Goal: Task Accomplishment & Management: Manage account settings

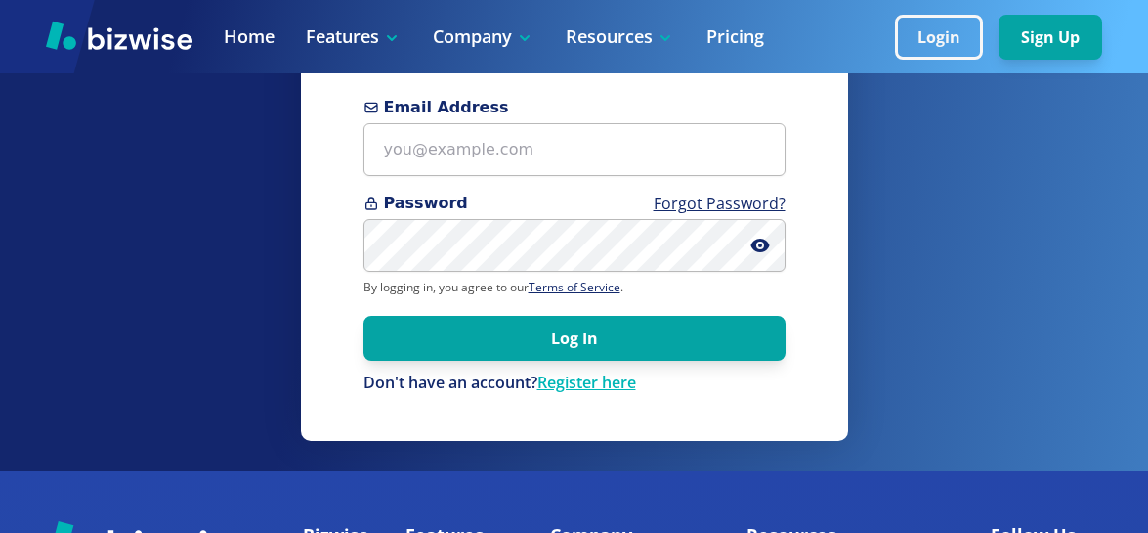
scroll to position [130, 0]
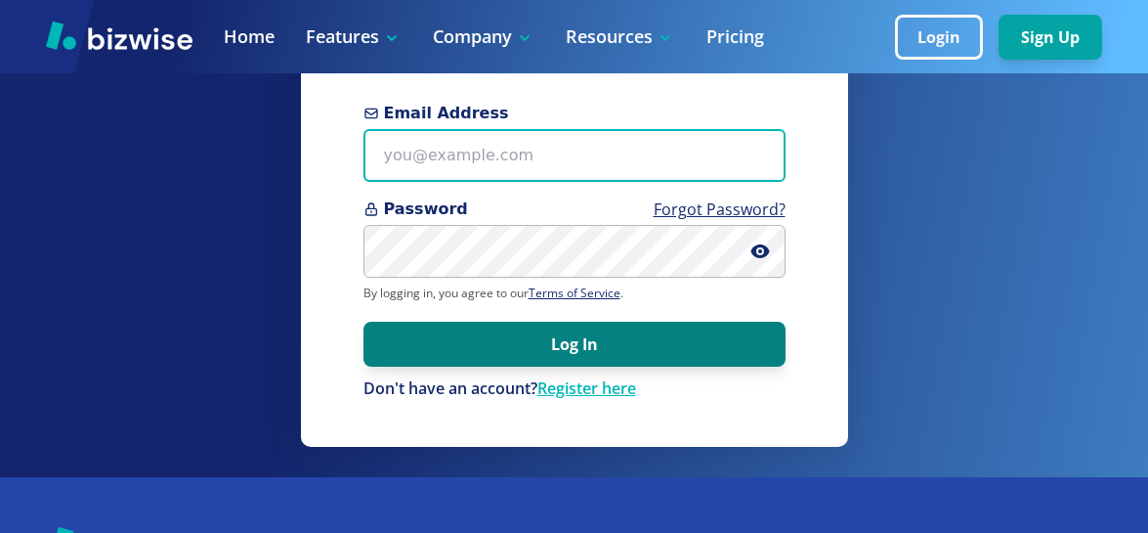
type input "redrockhomes@kanab.net"
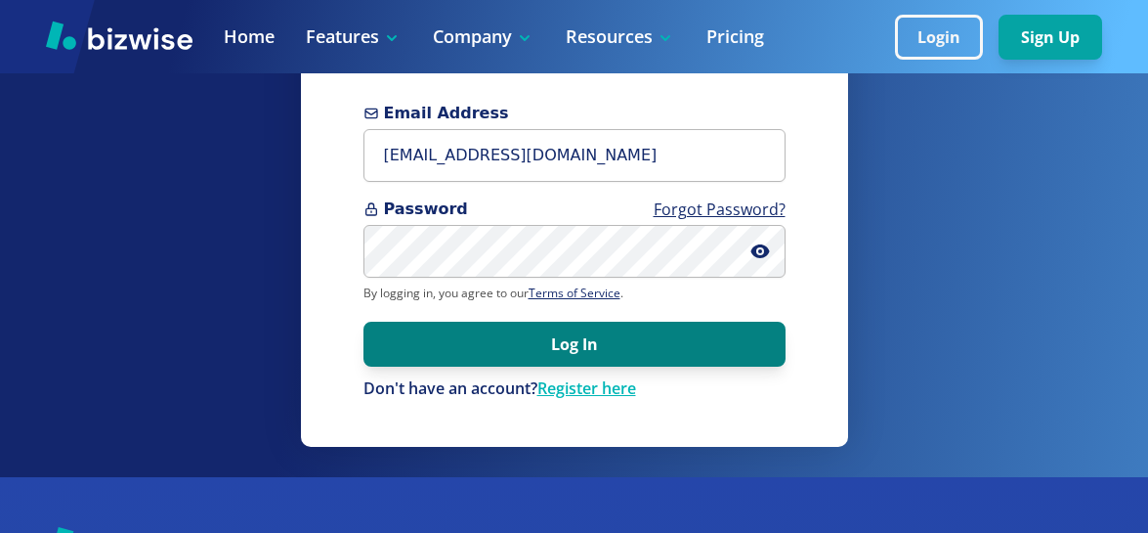
click at [566, 341] on button "Log In" at bounding box center [575, 344] width 422 height 45
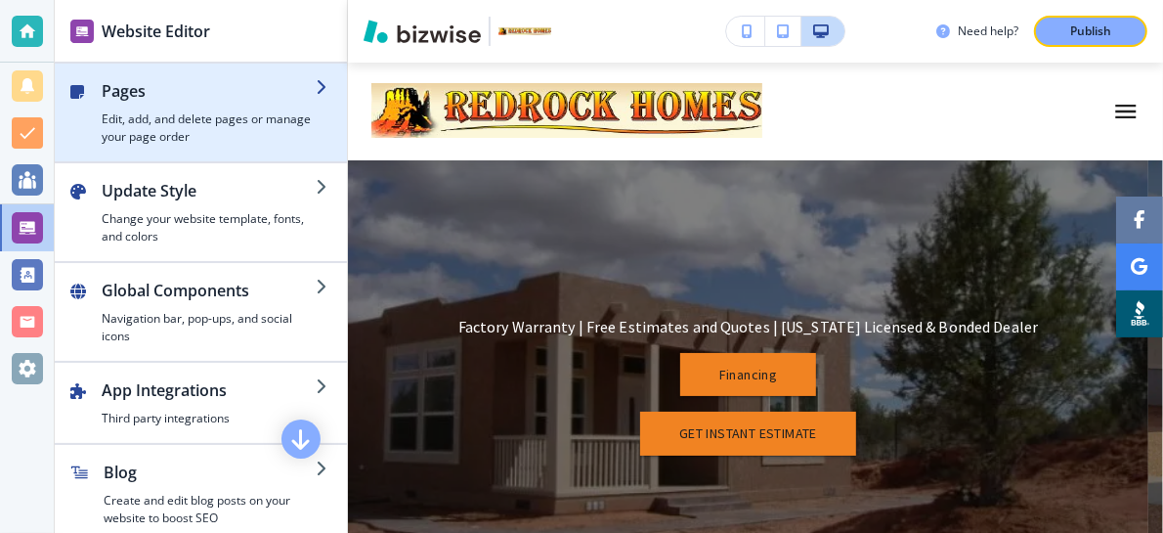
click at [178, 120] on h4 "Edit, add, and delete pages or manage your page order" at bounding box center [209, 127] width 214 height 35
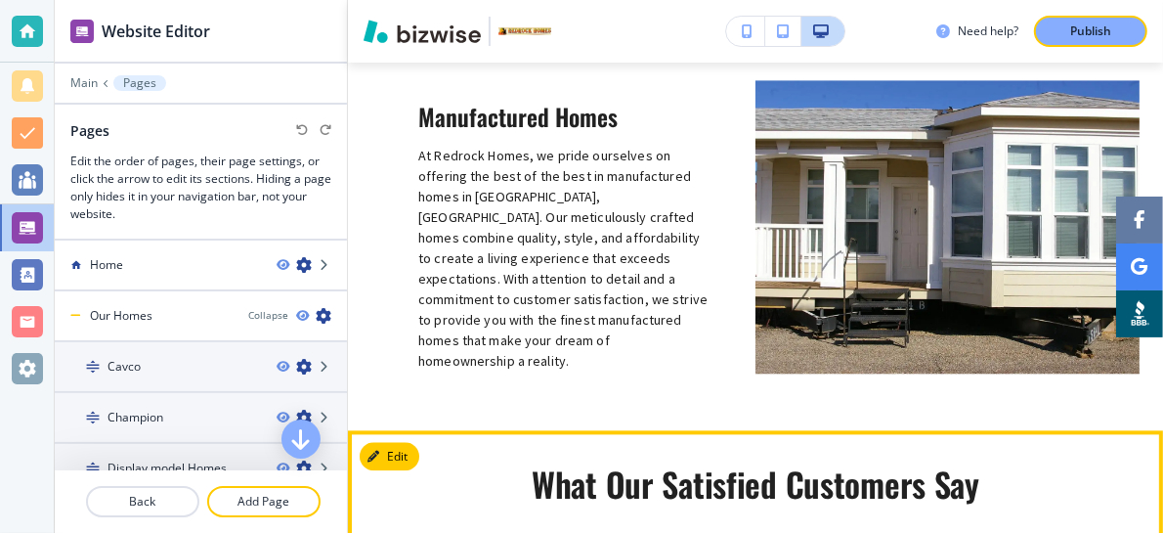
scroll to position [2624, 0]
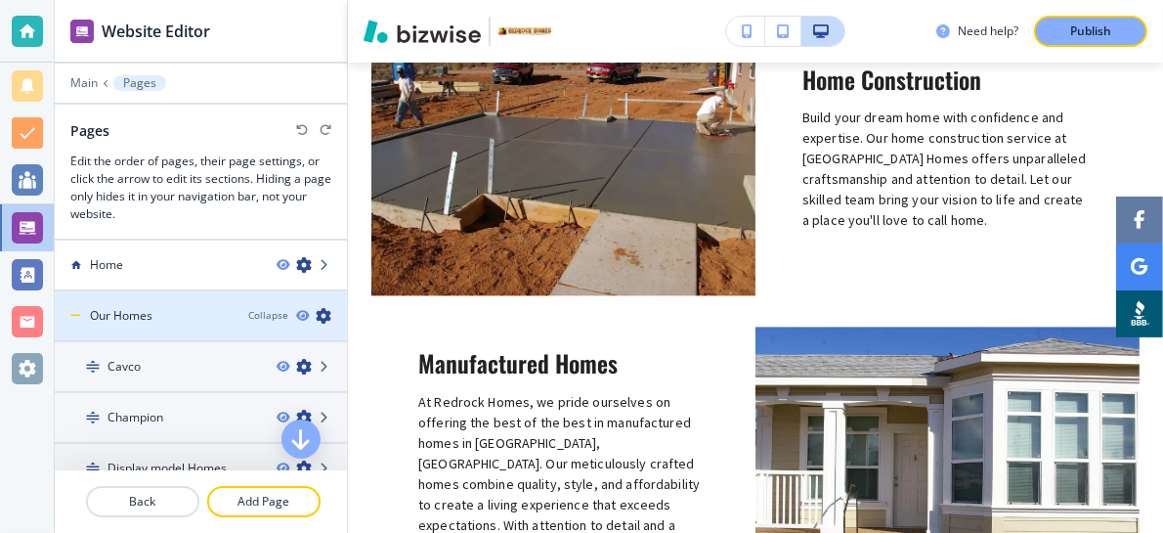
click at [118, 313] on h4 "Our Homes" at bounding box center [121, 316] width 63 height 18
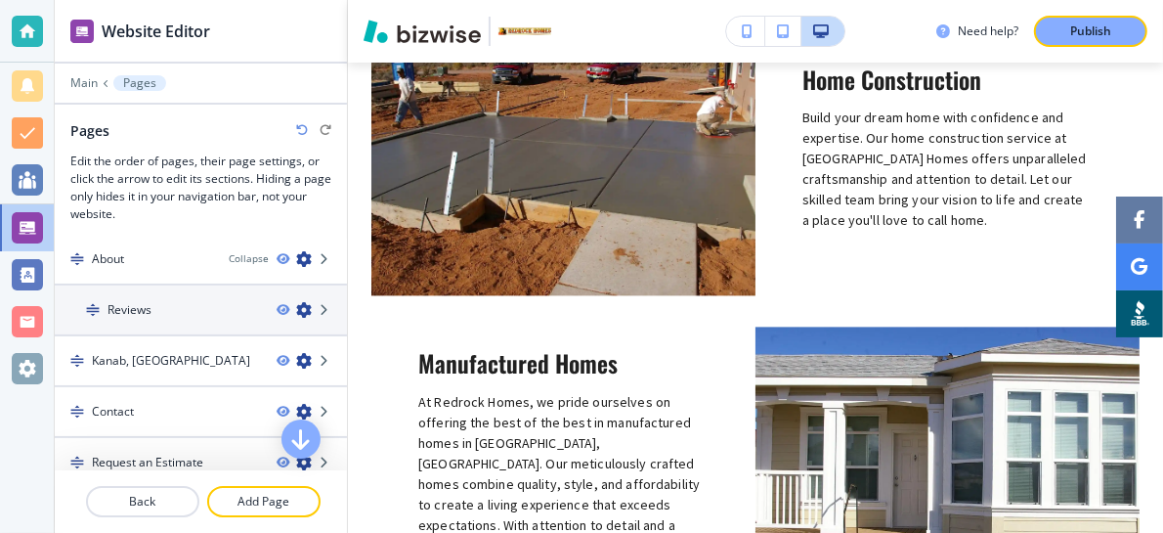
scroll to position [130, 0]
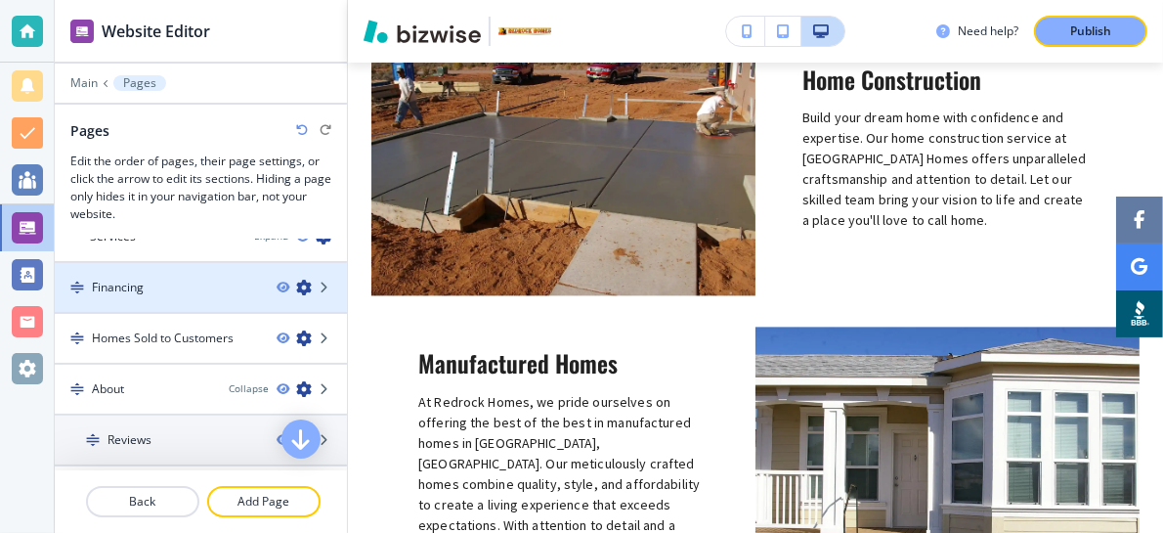
click at [124, 279] on h4 "Financing" at bounding box center [118, 288] width 52 height 18
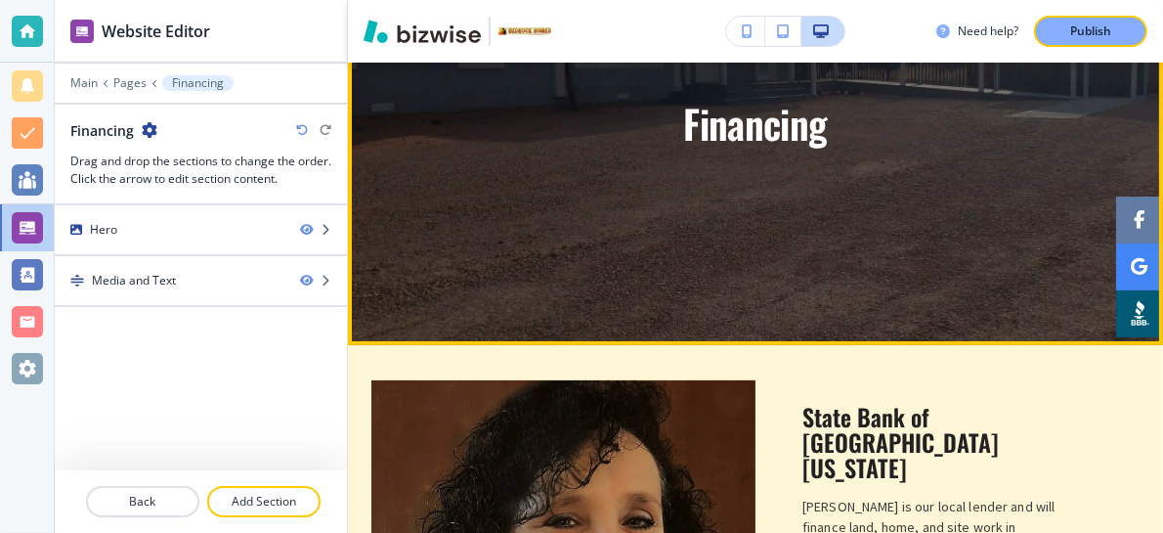
scroll to position [260, 0]
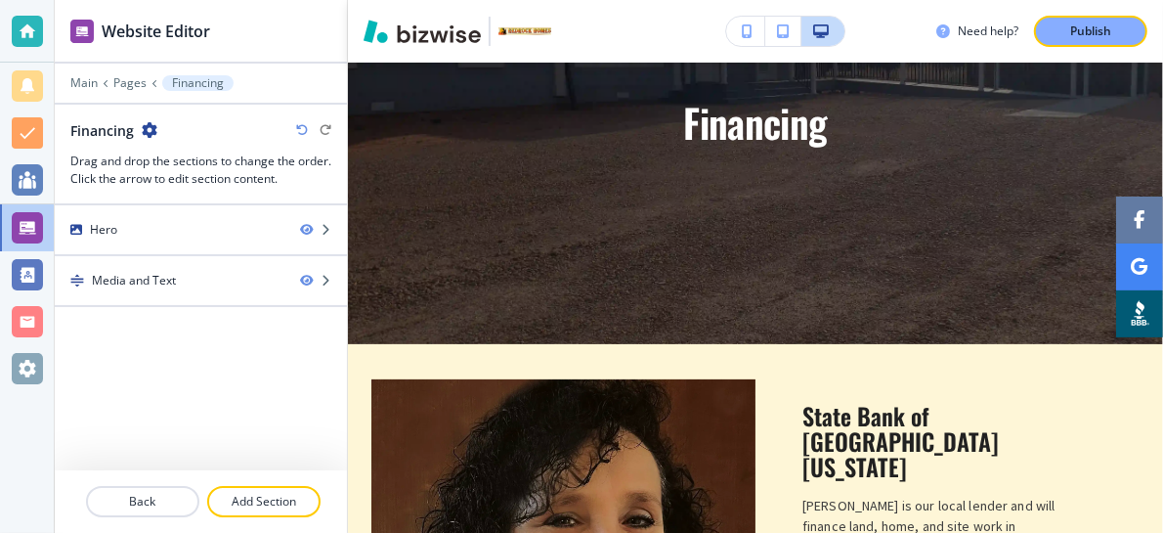
click at [152, 81] on icon at bounding box center [155, 83] width 8 height 8
click at [126, 81] on p "Pages" at bounding box center [129, 83] width 33 height 14
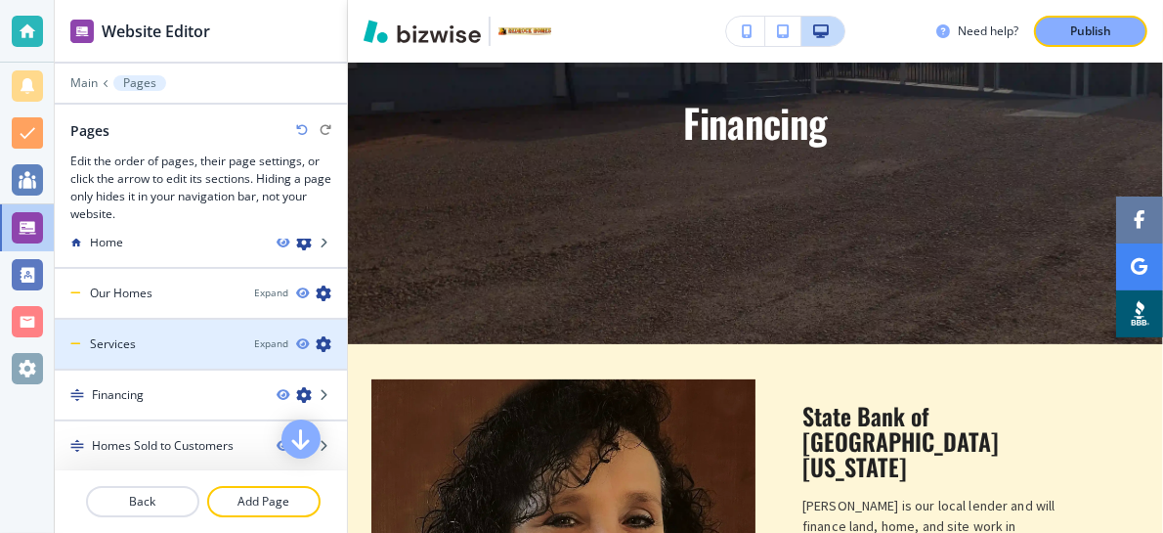
scroll to position [0, 0]
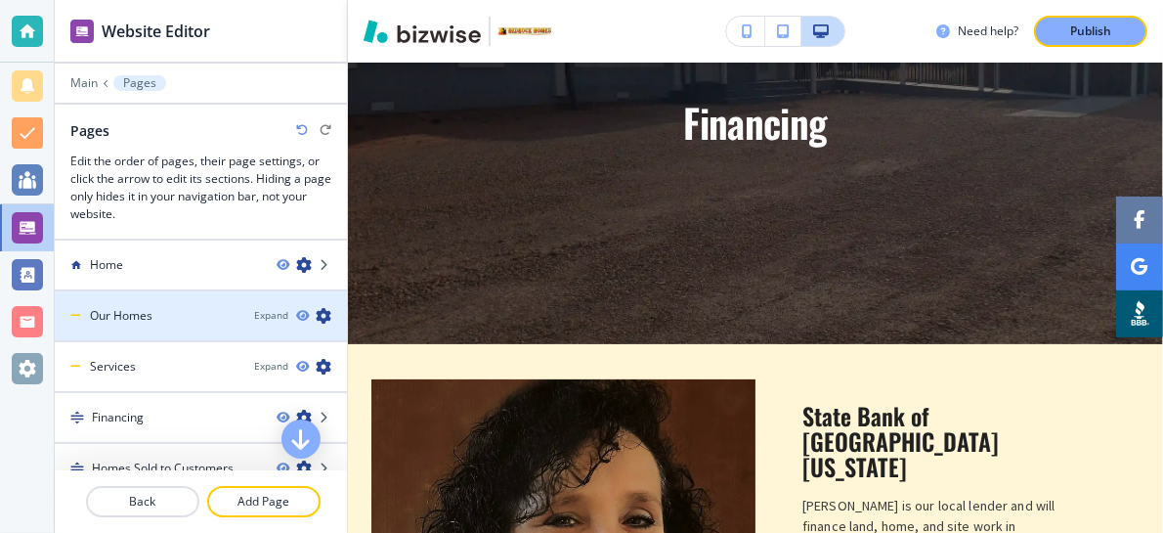
click at [151, 307] on h4 "Our Homes" at bounding box center [121, 316] width 63 height 18
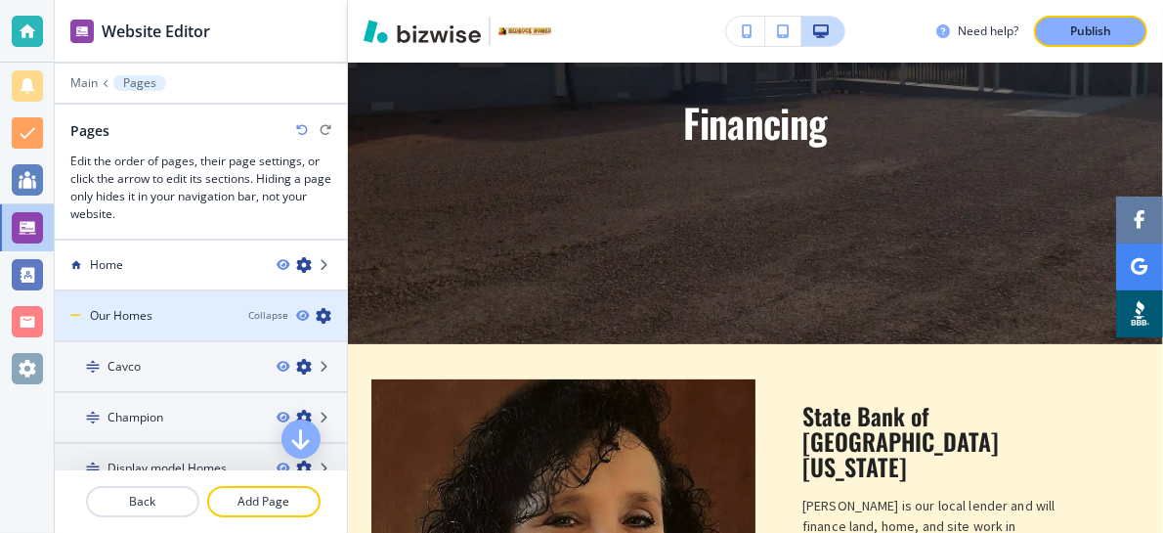
click at [143, 311] on h4 "Our Homes" at bounding box center [121, 316] width 63 height 18
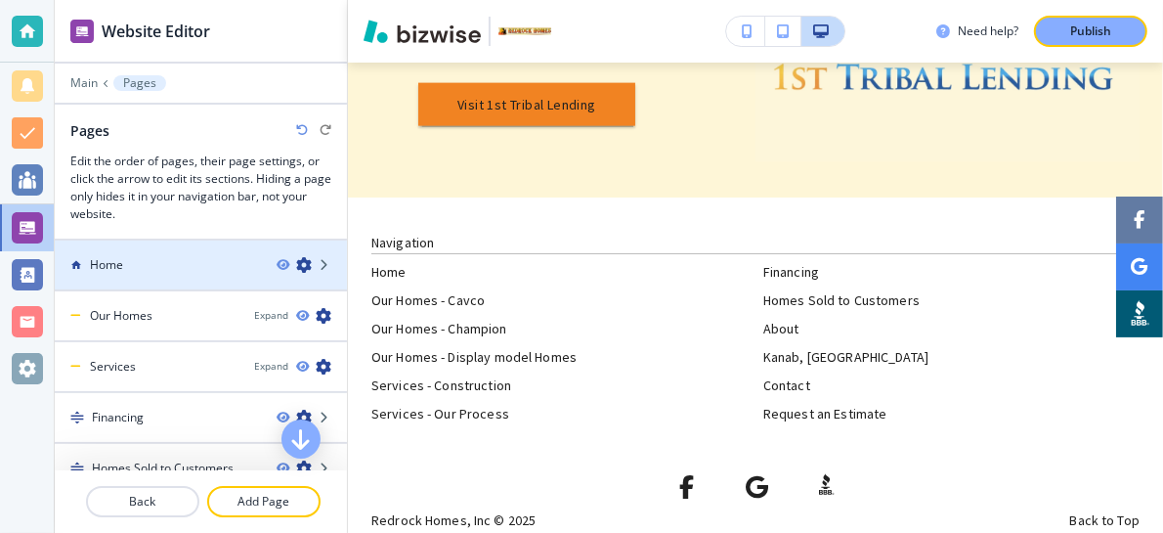
click at [105, 257] on h4 "Home" at bounding box center [106, 265] width 33 height 18
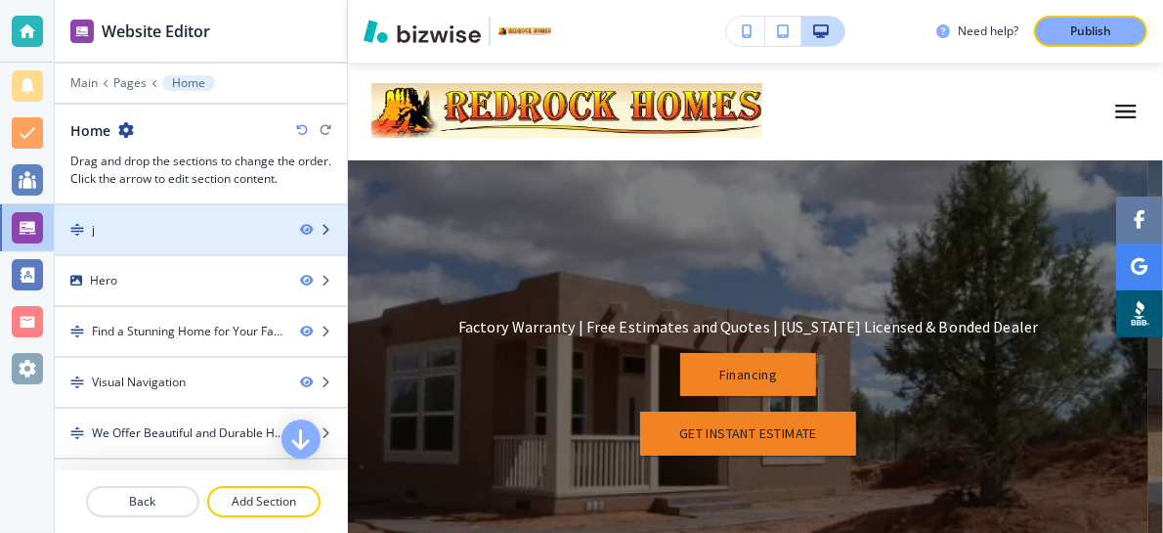
click at [320, 227] on icon "button" at bounding box center [326, 230] width 12 height 12
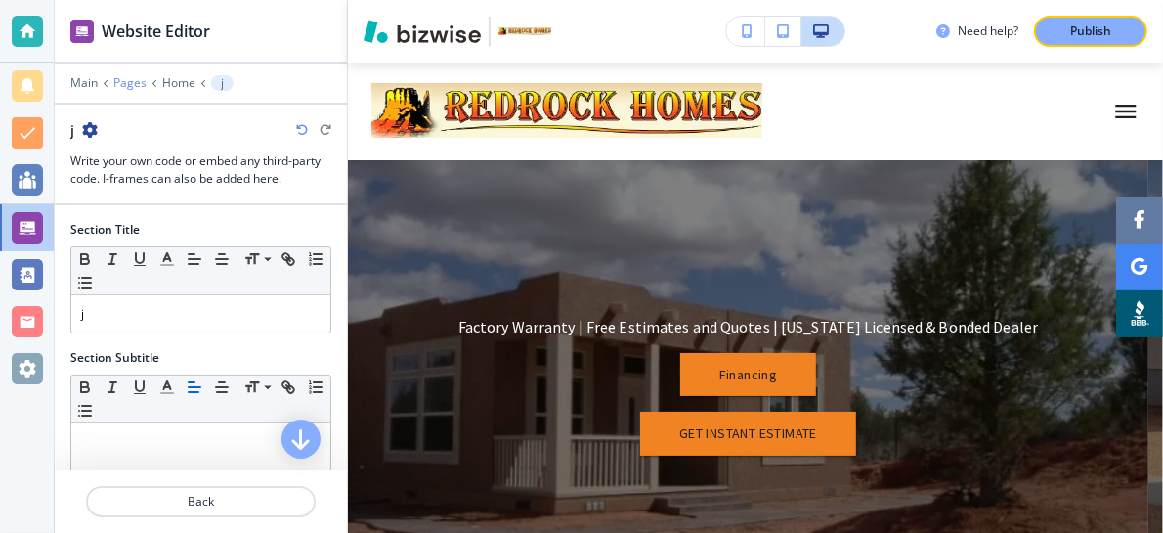
click at [127, 83] on p "Pages" at bounding box center [129, 83] width 33 height 14
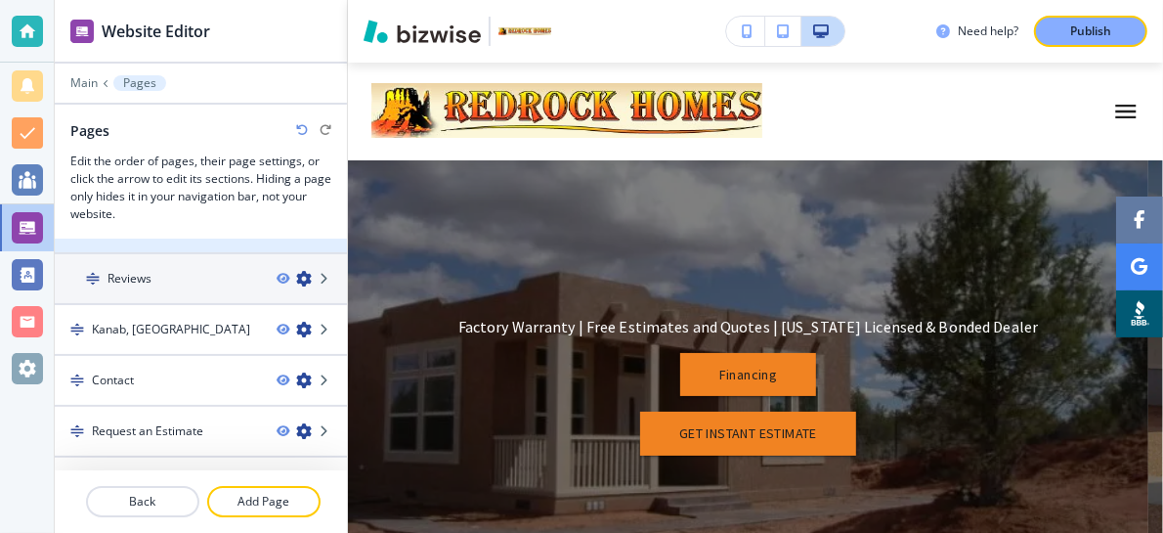
scroll to position [324, 0]
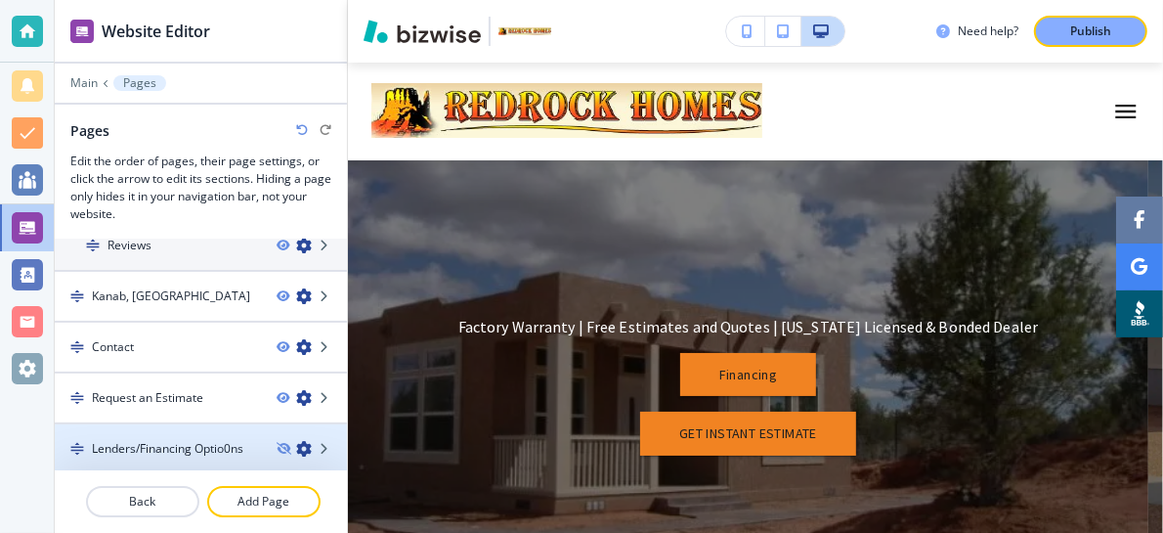
click at [199, 445] on h4 "Lenders/Financing Optio0ns" at bounding box center [167, 449] width 151 height 18
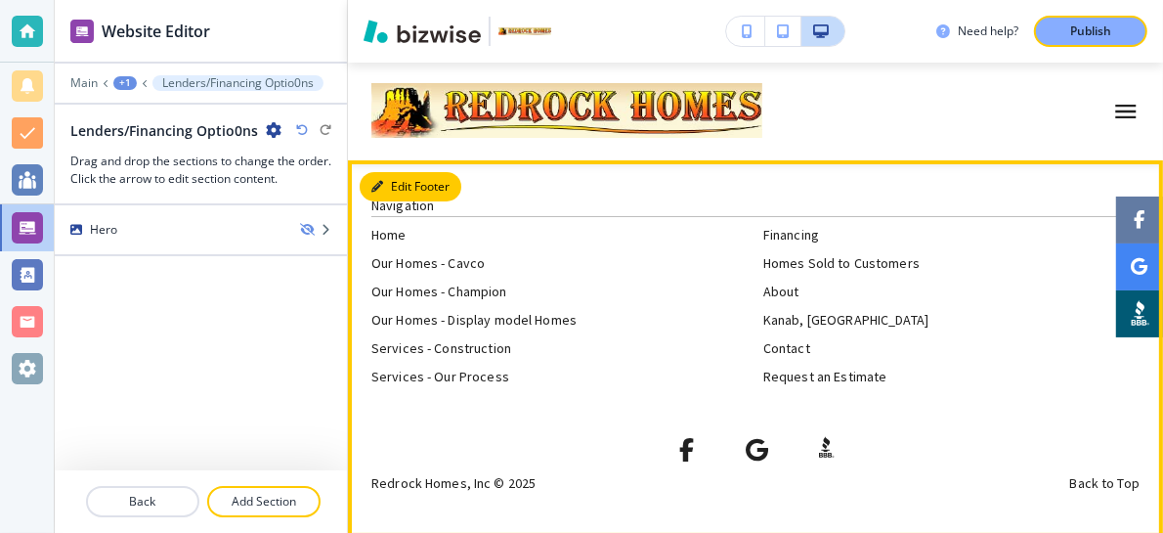
click at [391, 184] on button "Edit Footer" at bounding box center [411, 186] width 102 height 29
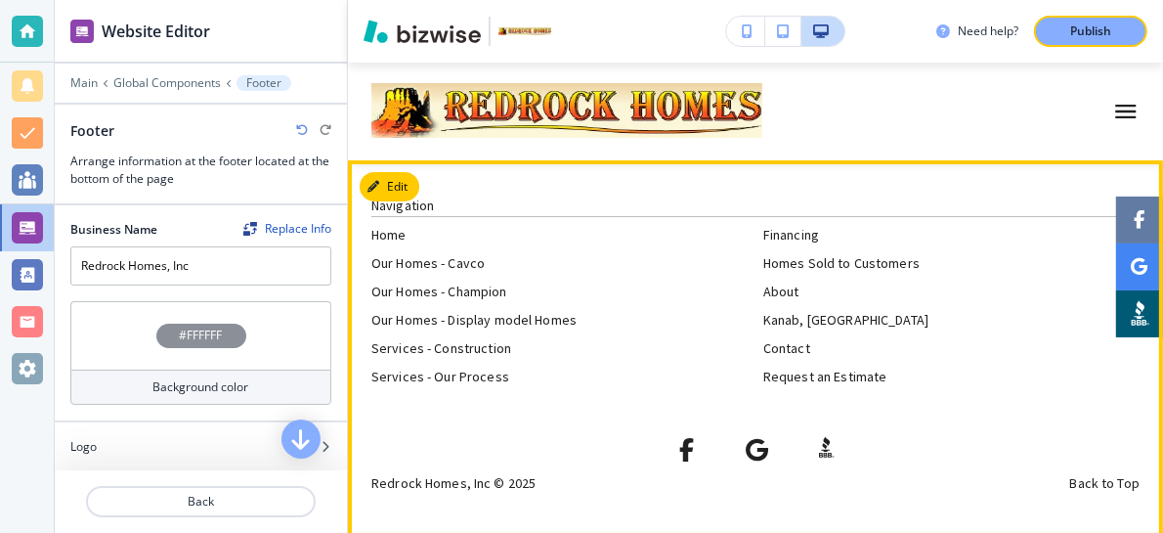
scroll to position [0, 0]
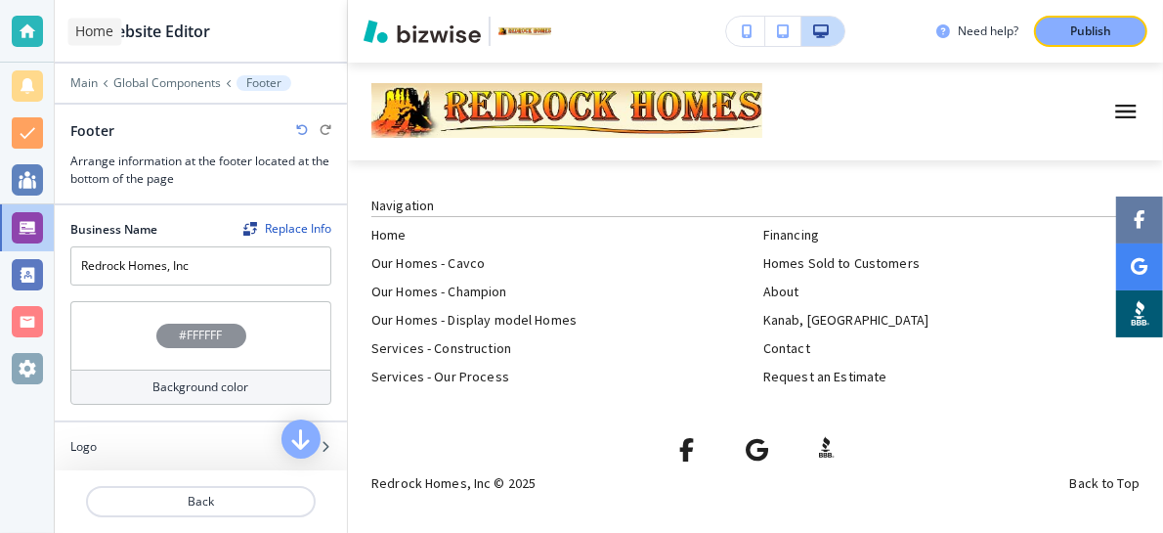
click at [27, 29] on div at bounding box center [27, 31] width 31 height 31
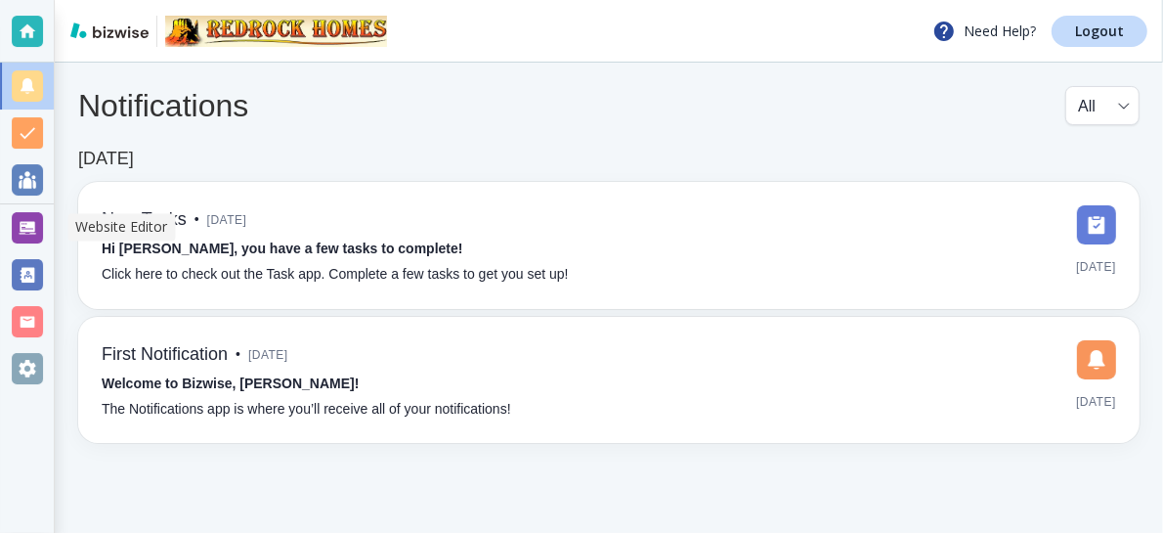
click at [56, 219] on div "Website Editor" at bounding box center [115, 226] width 123 height 31
click at [39, 226] on div at bounding box center [27, 227] width 31 height 31
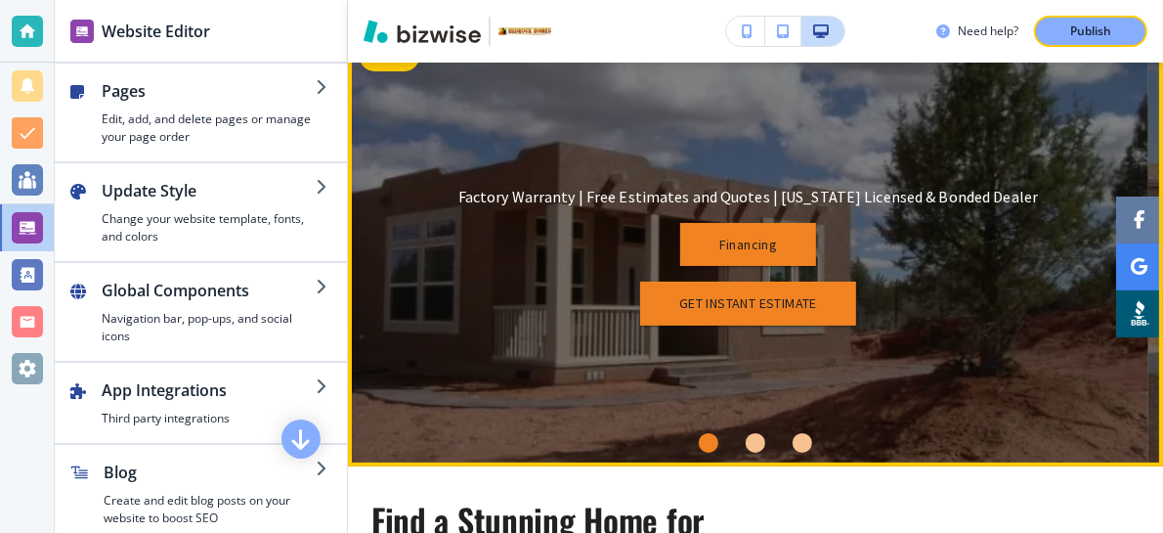
scroll to position [260, 0]
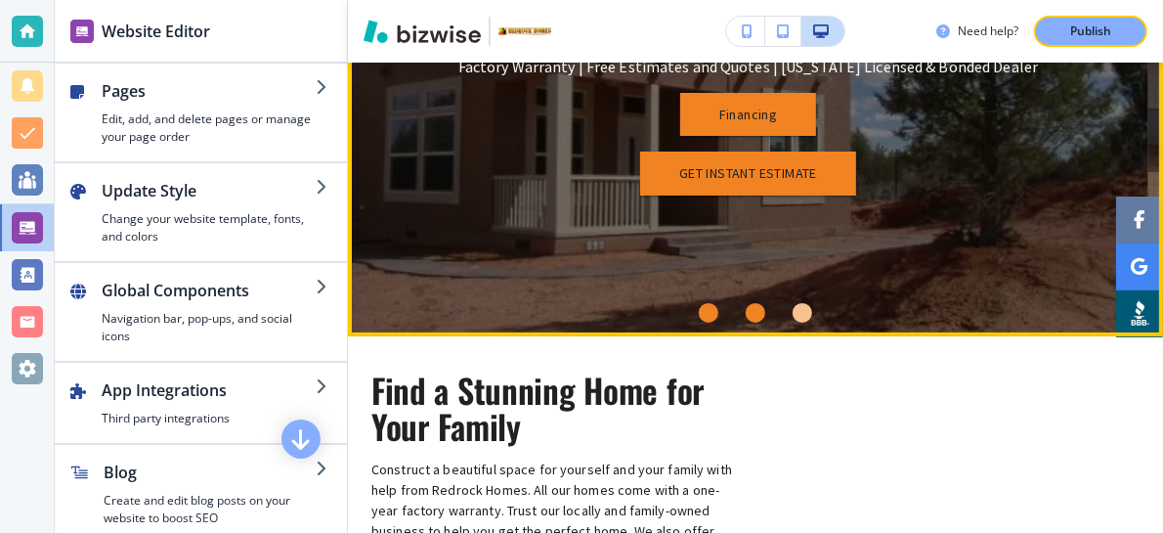
click at [746, 311] on div "Go to slide 2" at bounding box center [756, 313] width 20 height 20
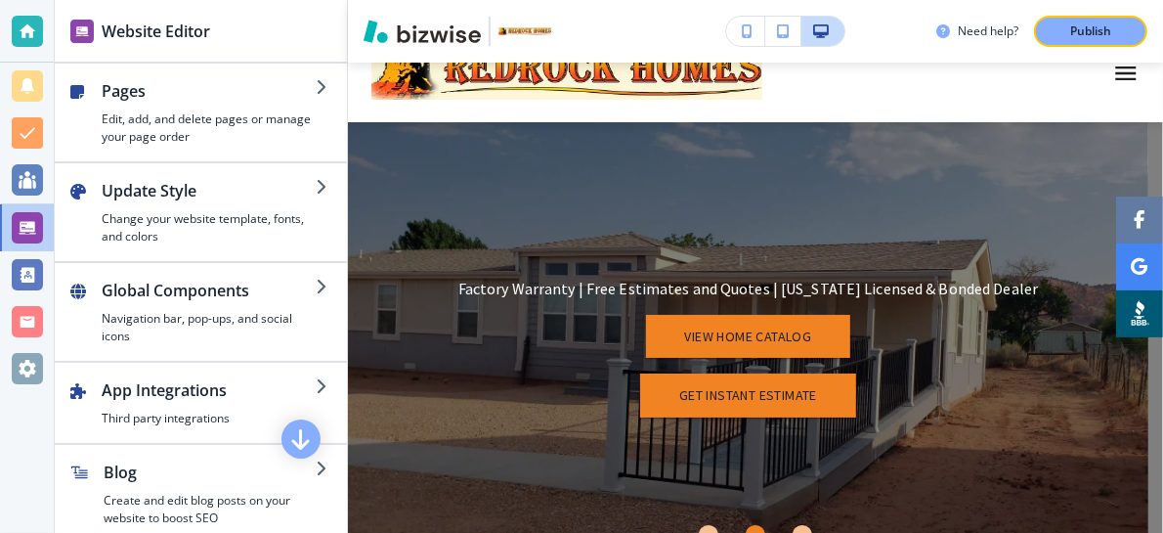
scroll to position [0, 0]
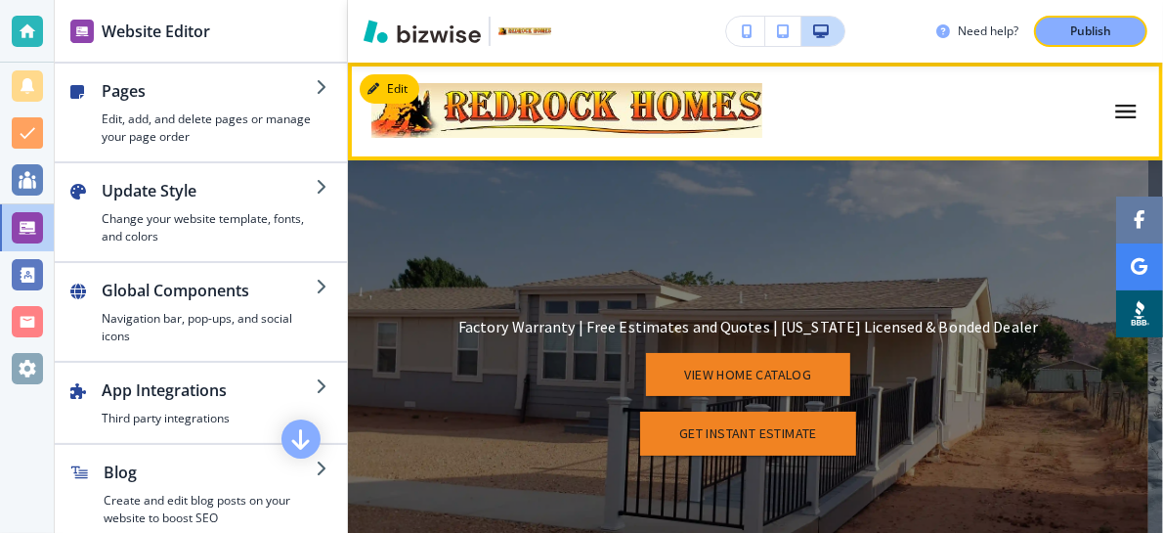
click at [1116, 111] on icon "button" at bounding box center [1126, 112] width 21 height 14
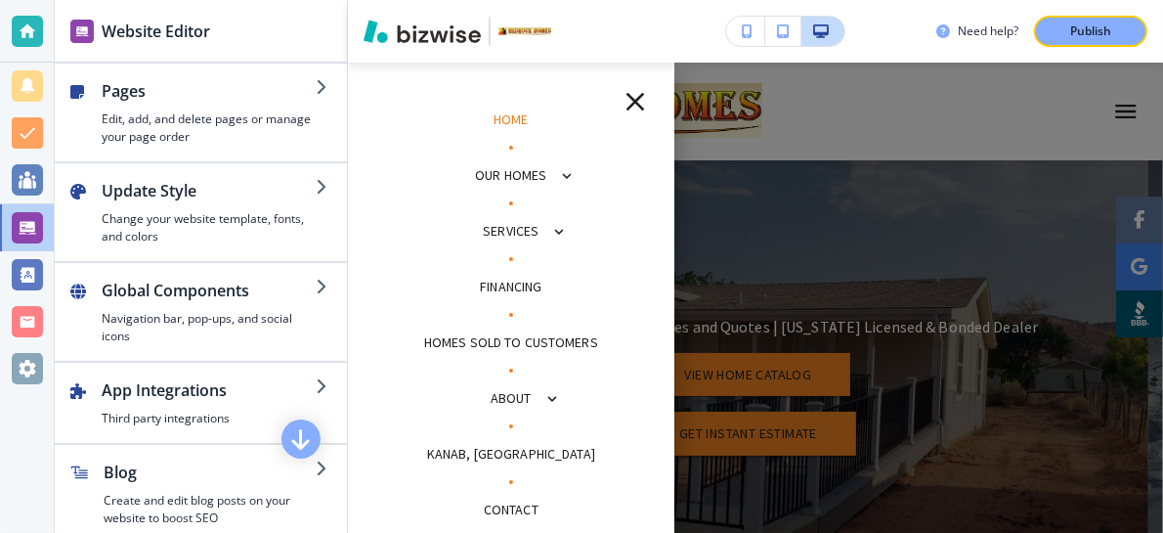
click at [522, 173] on p "Our Homes" at bounding box center [510, 175] width 71 height 21
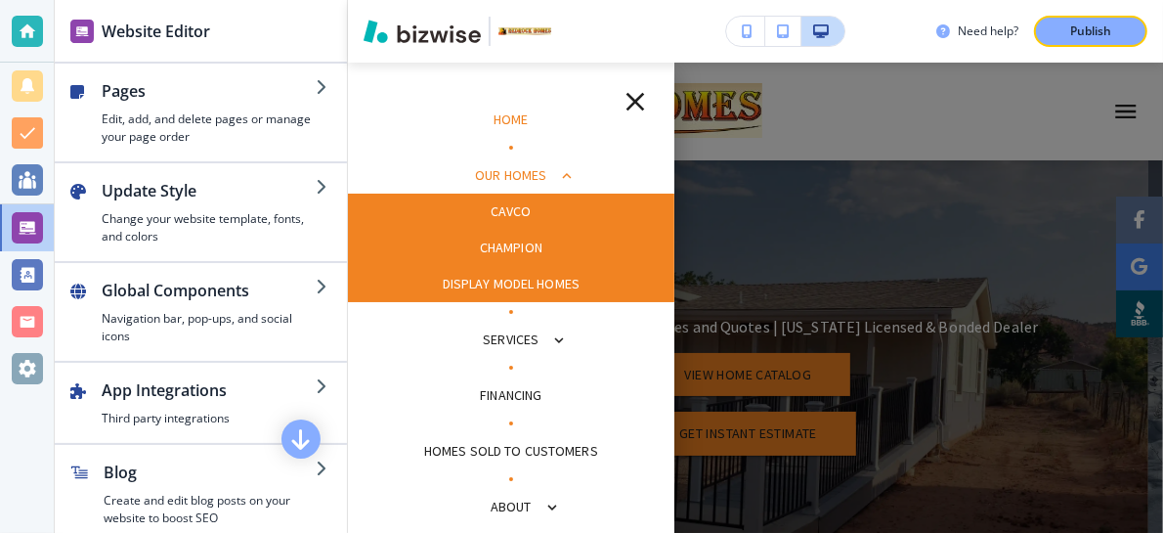
click at [506, 281] on p "Display model Homes" at bounding box center [512, 284] width 138 height 21
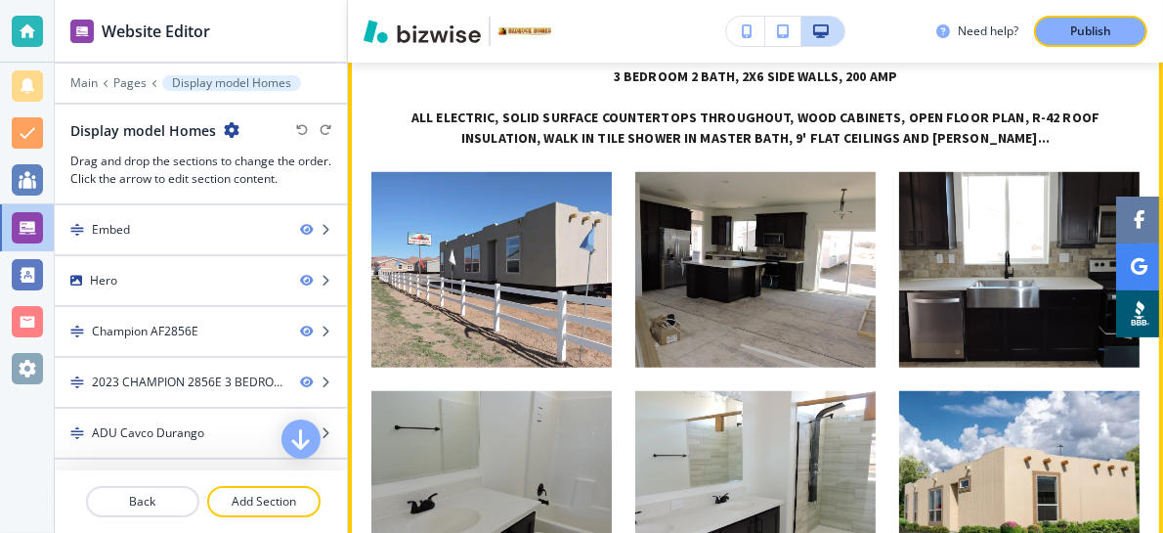
scroll to position [5603, 0]
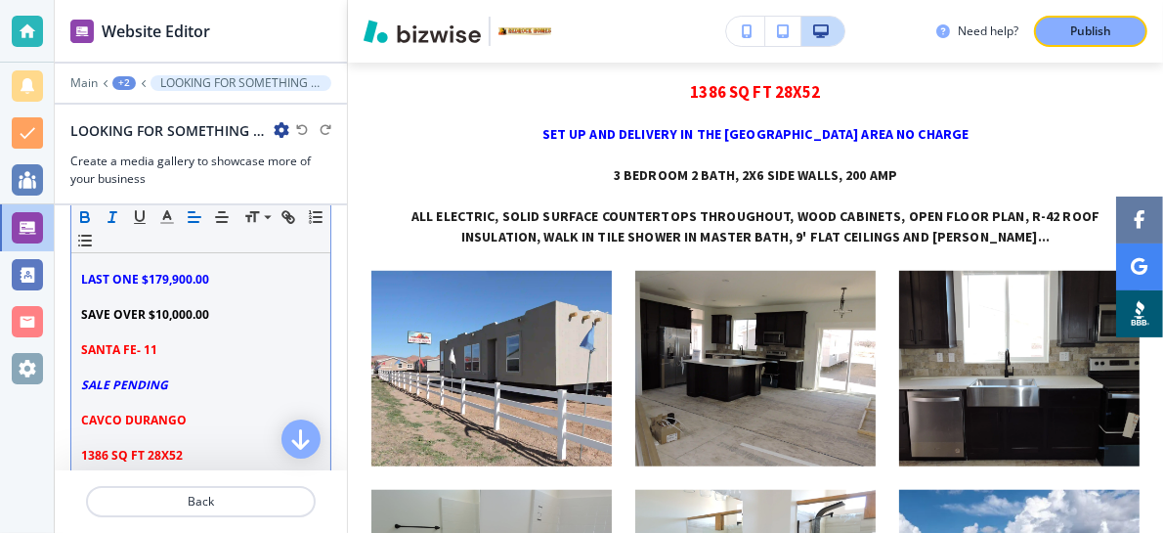
scroll to position [260, 0]
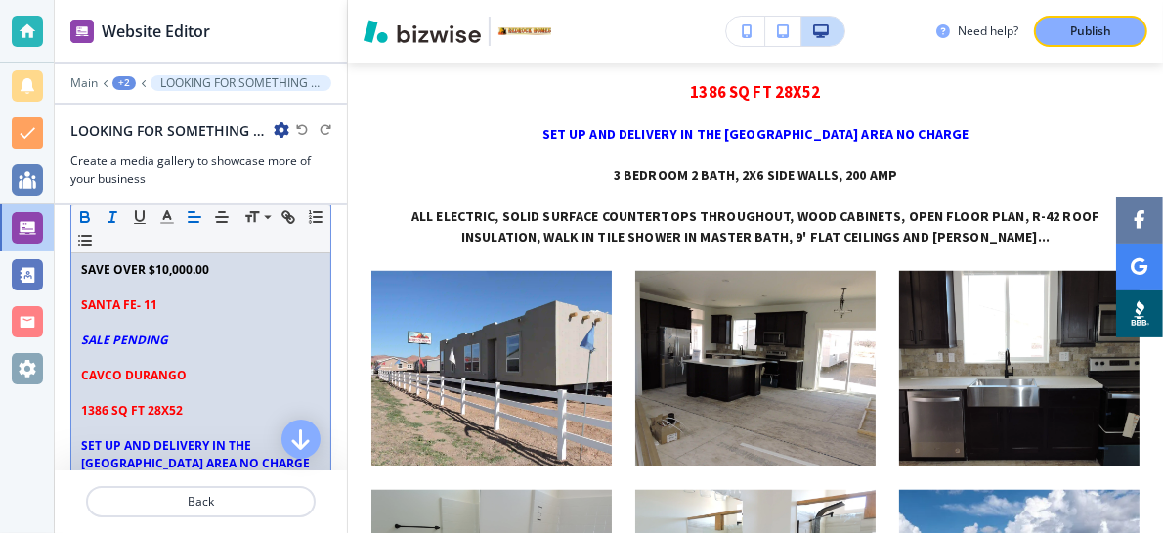
click at [186, 335] on p "SALE PENDING" at bounding box center [200, 340] width 239 height 18
drag, startPoint x: 183, startPoint y: 333, endPoint x: 68, endPoint y: 321, distance: 115.1
click at [68, 321] on div "Section Subtitle Small Normal Large Huge LOOKING FOR SOMETHING DIFFERENT SANTA …" at bounding box center [201, 381] width 292 height 585
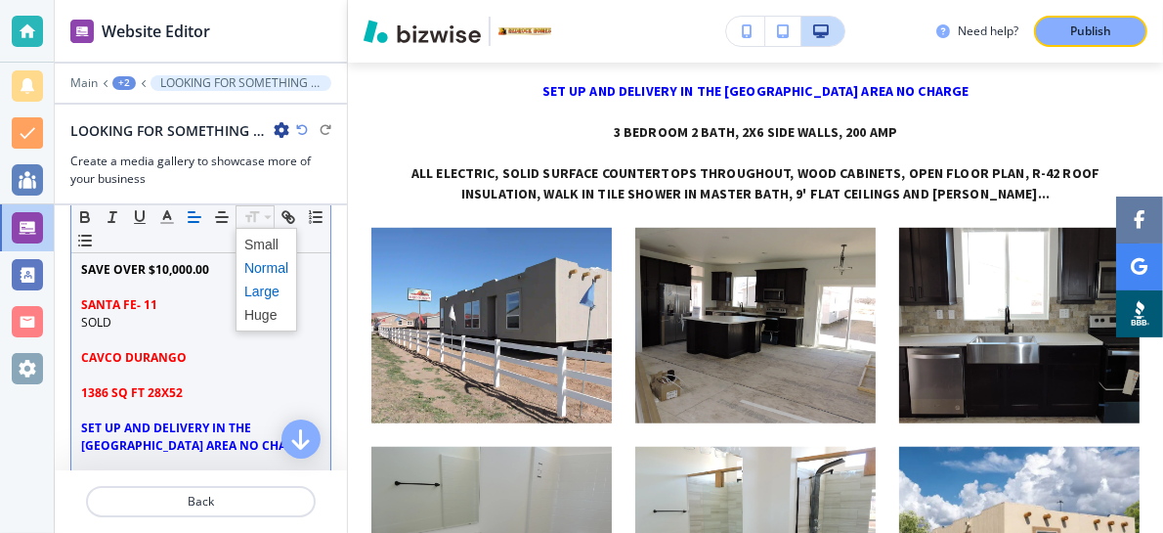
click at [262, 287] on span at bounding box center [266, 291] width 44 height 23
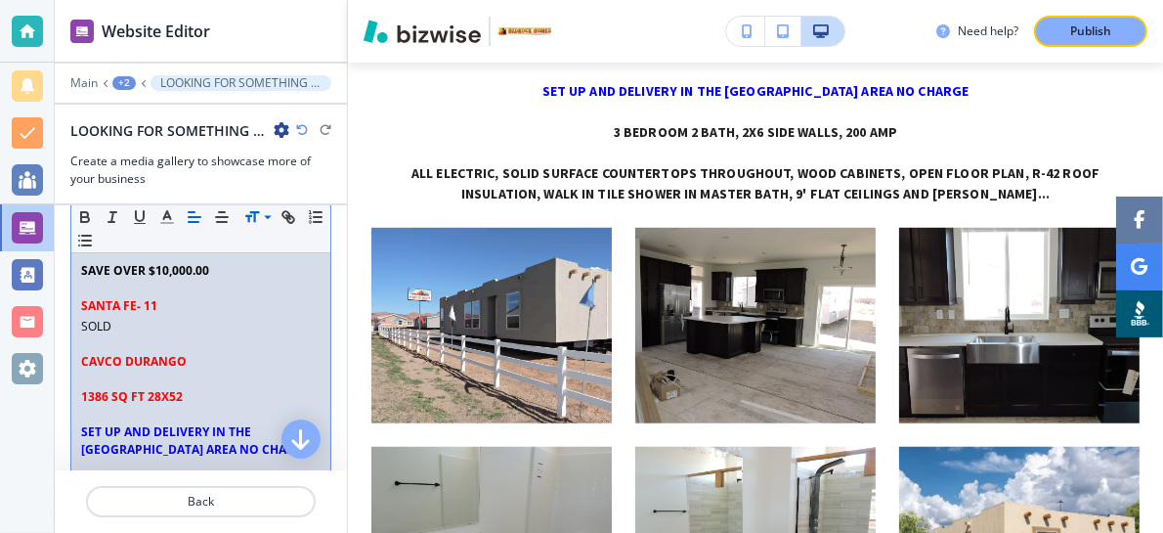
scroll to position [231, 0]
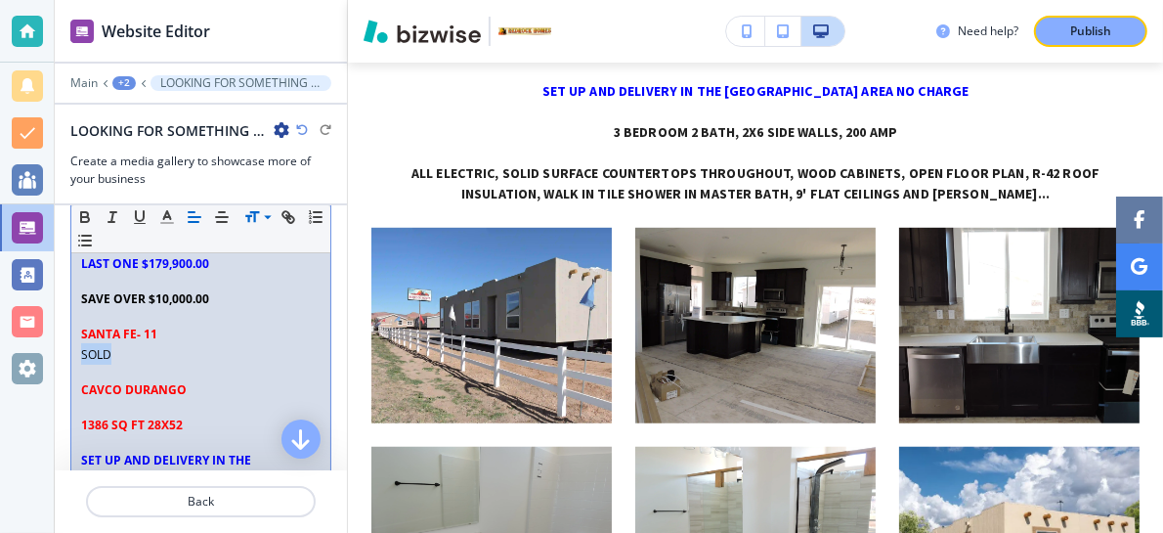
drag, startPoint x: 122, startPoint y: 350, endPoint x: 56, endPoint y: 349, distance: 66.5
click at [56, 349] on div "Section Subtitle Small Normal Large Huge LOOKING FOR SOMETHING DIFFERENT SANTA …" at bounding box center [201, 404] width 292 height 572
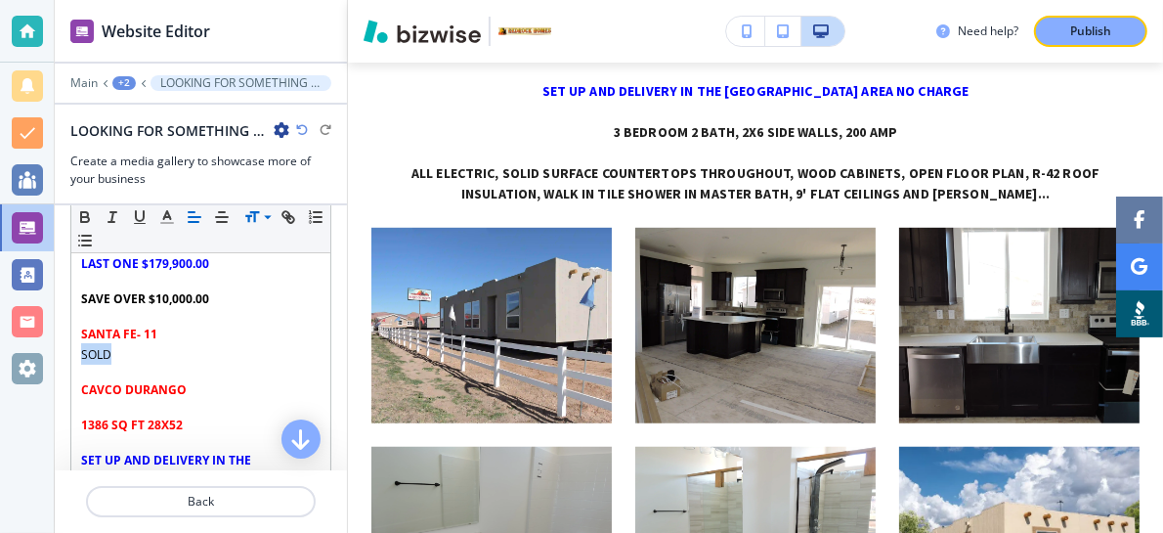
click at [251, 212] on icon at bounding box center [251, 217] width 23 height 18
click at [253, 212] on icon at bounding box center [251, 217] width 23 height 18
click at [264, 286] on span at bounding box center [266, 291] width 44 height 23
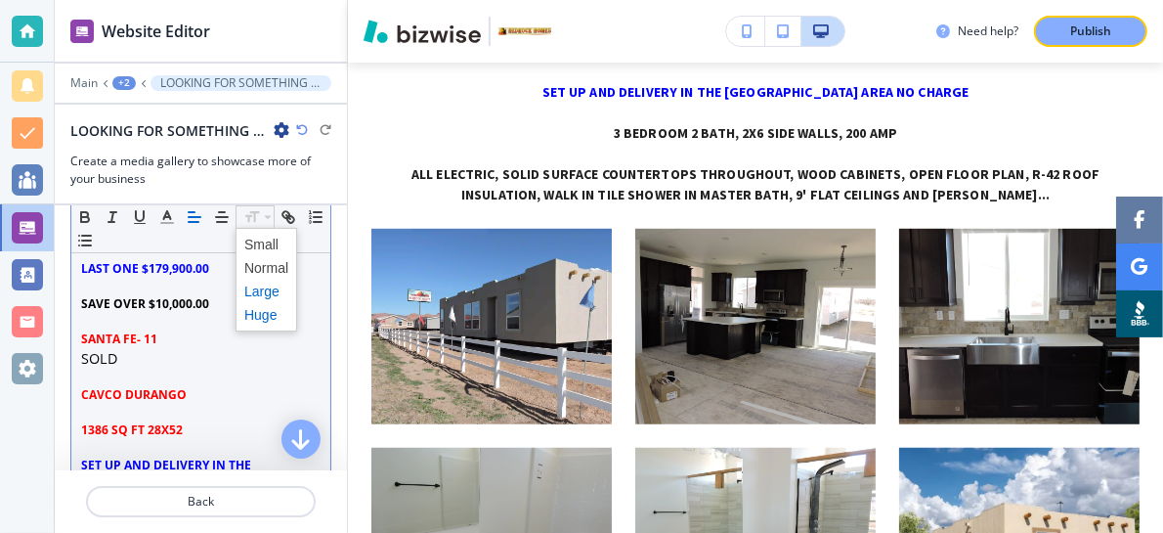
click at [263, 309] on span at bounding box center [266, 314] width 44 height 23
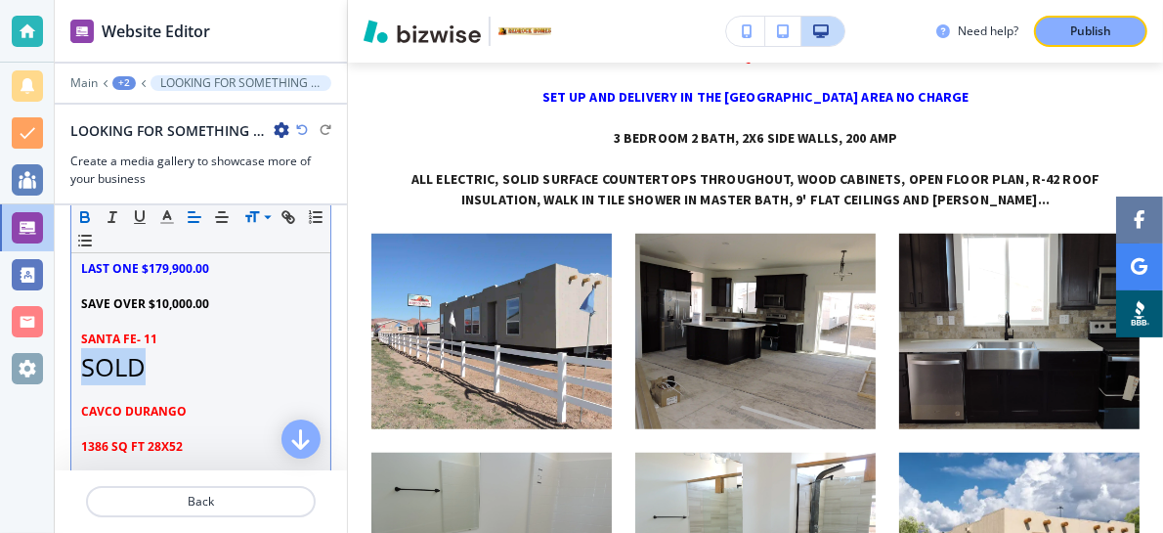
click at [82, 213] on icon "button" at bounding box center [85, 217] width 18 height 18
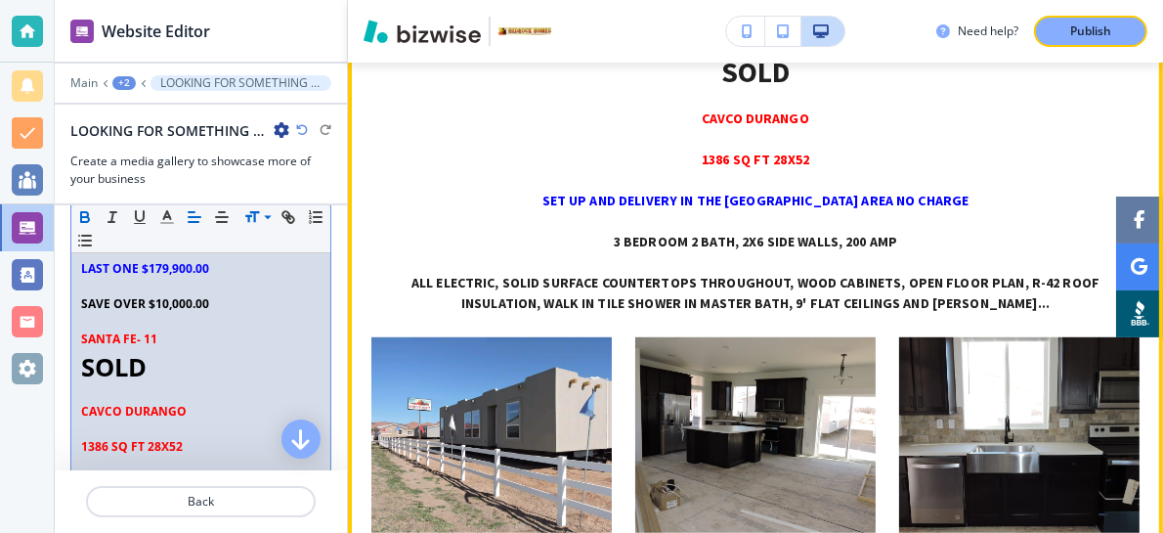
scroll to position [5505, 0]
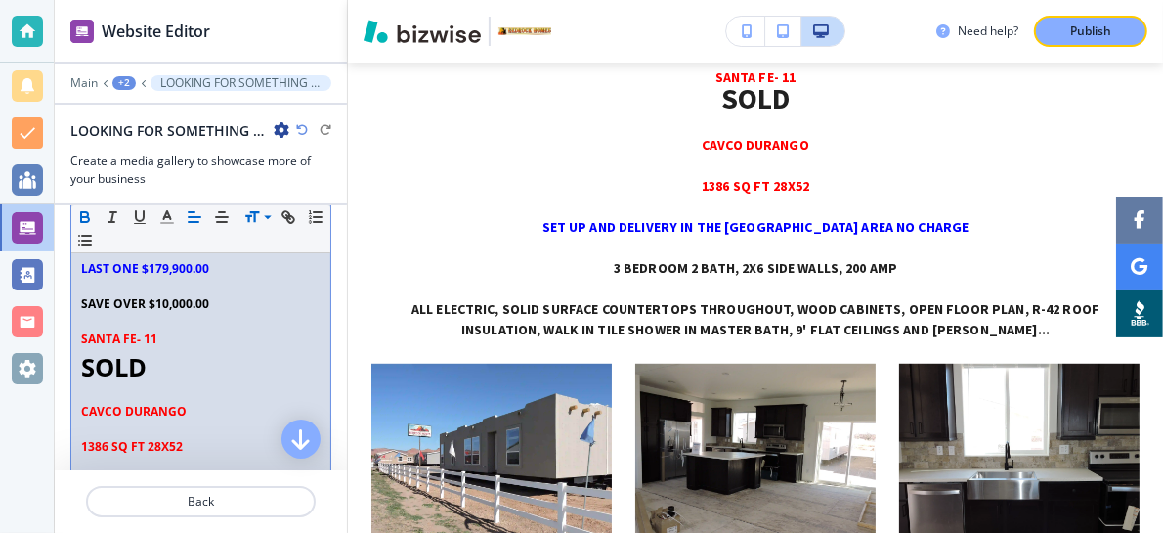
click at [174, 330] on p "SANTA FE- 11" at bounding box center [200, 339] width 239 height 18
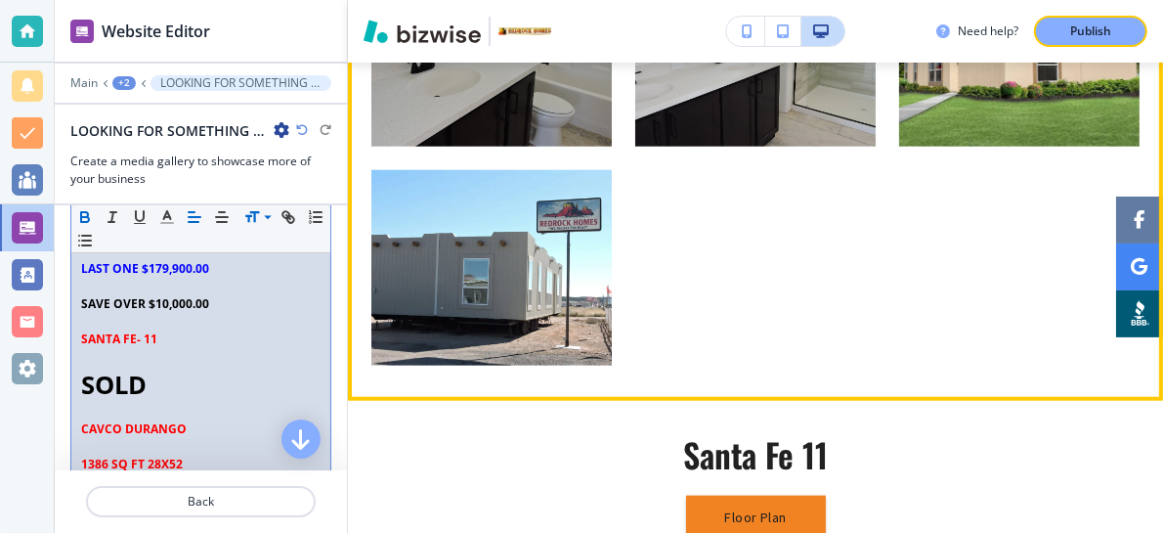
scroll to position [5635, 0]
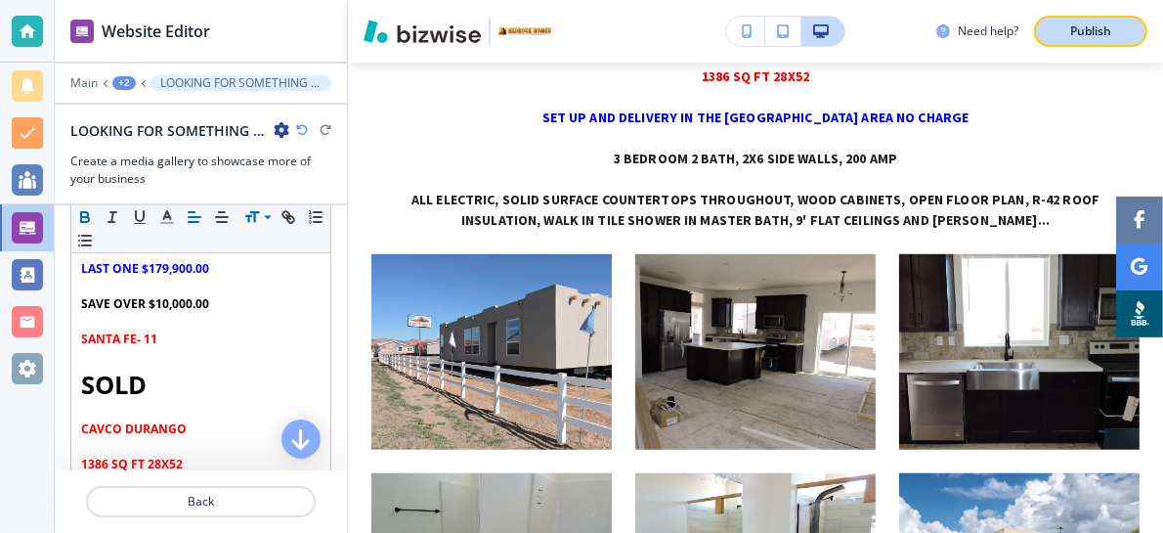
click at [1071, 28] on p "Publish" at bounding box center [1090, 31] width 41 height 18
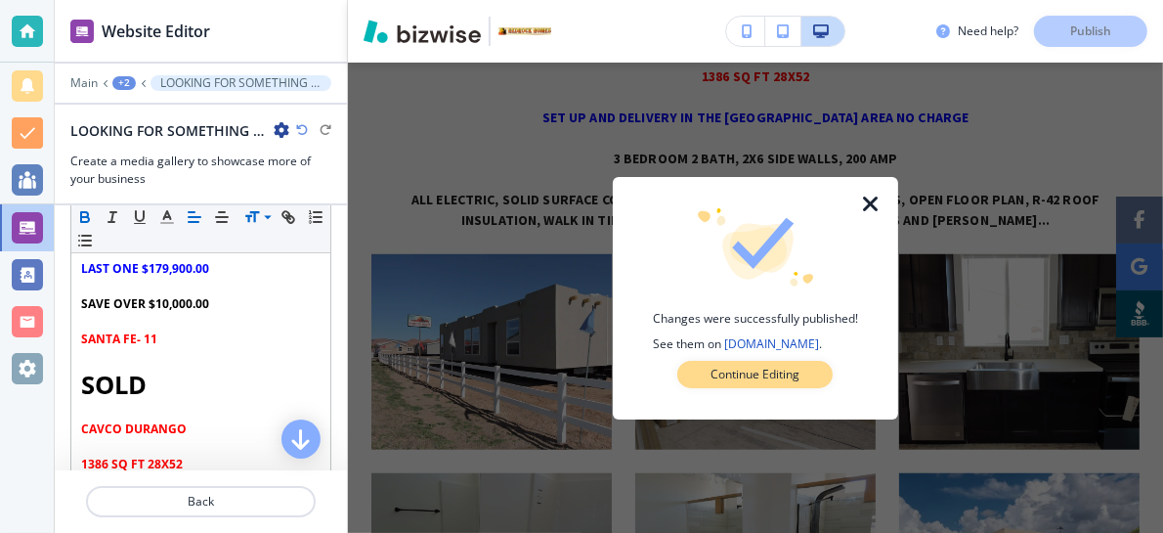
click at [760, 368] on p "Continue Editing" at bounding box center [755, 375] width 89 height 18
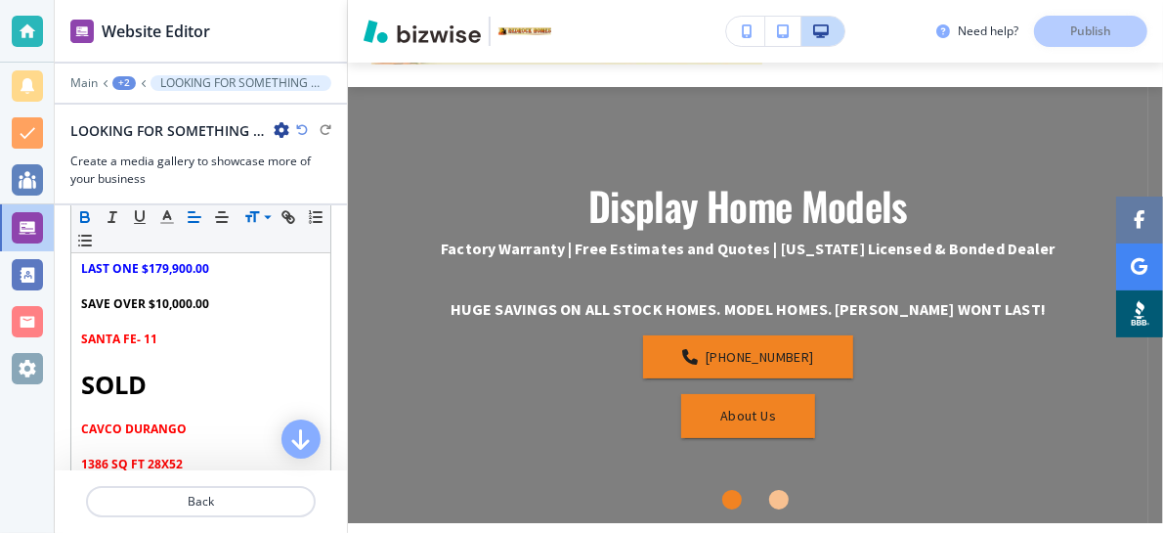
scroll to position [0, 0]
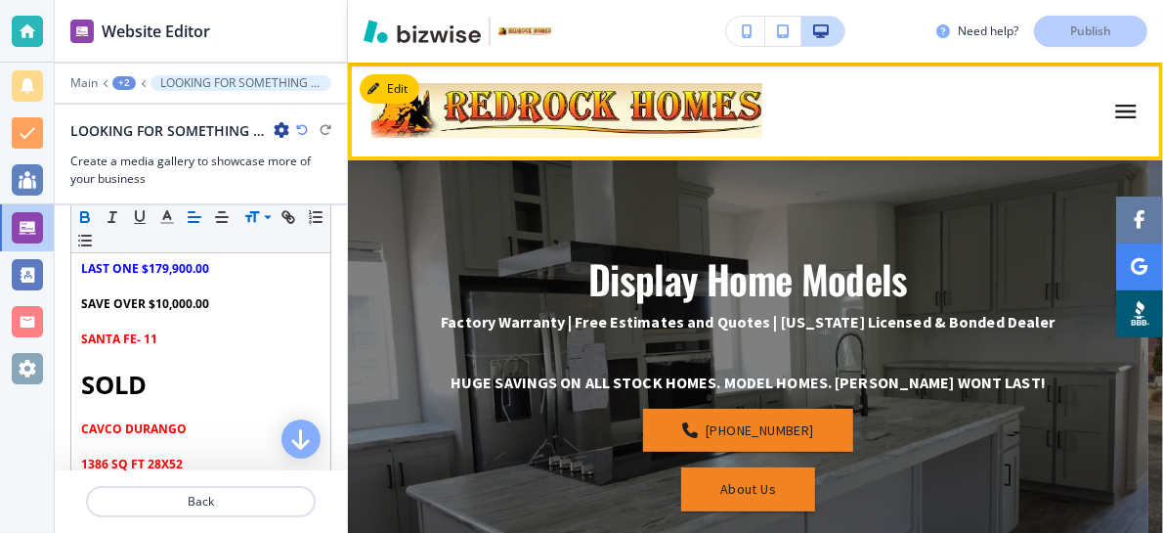
click at [1112, 109] on icon "button" at bounding box center [1125, 111] width 27 height 27
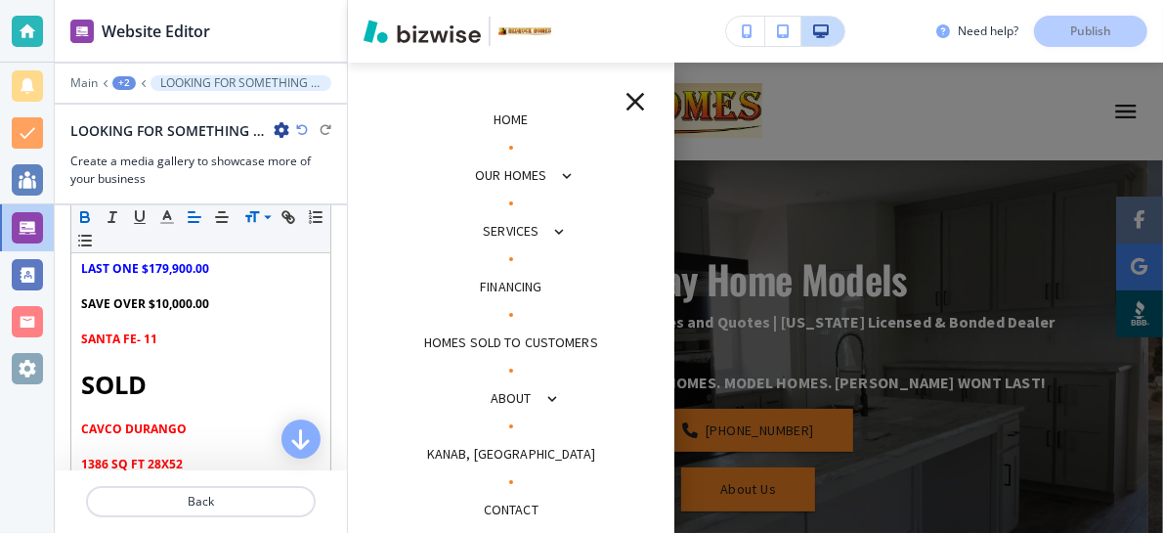
click at [500, 115] on p "Home" at bounding box center [511, 119] width 35 height 21
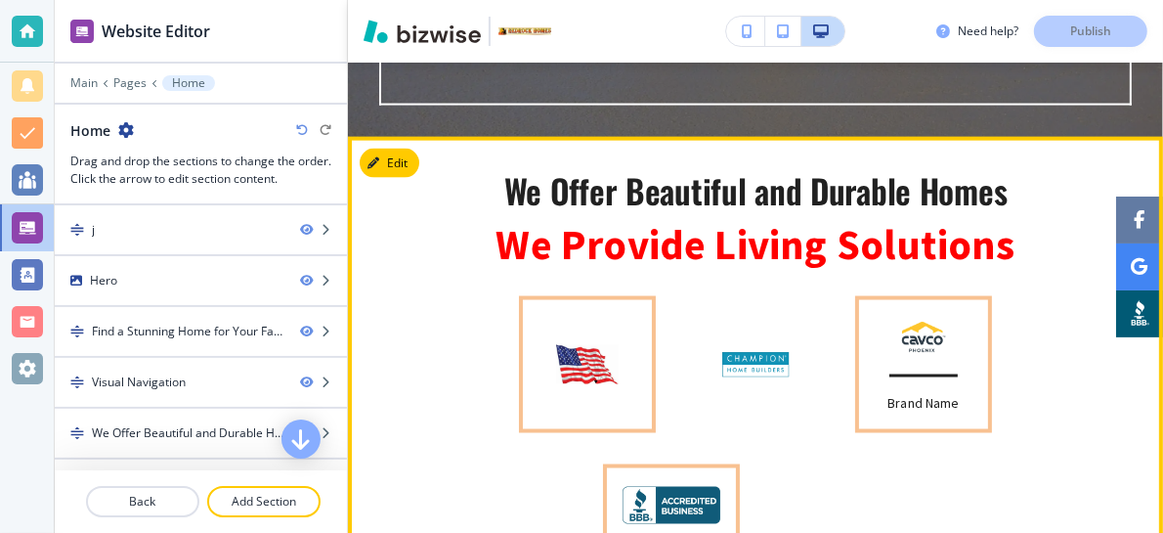
scroll to position [2085, 0]
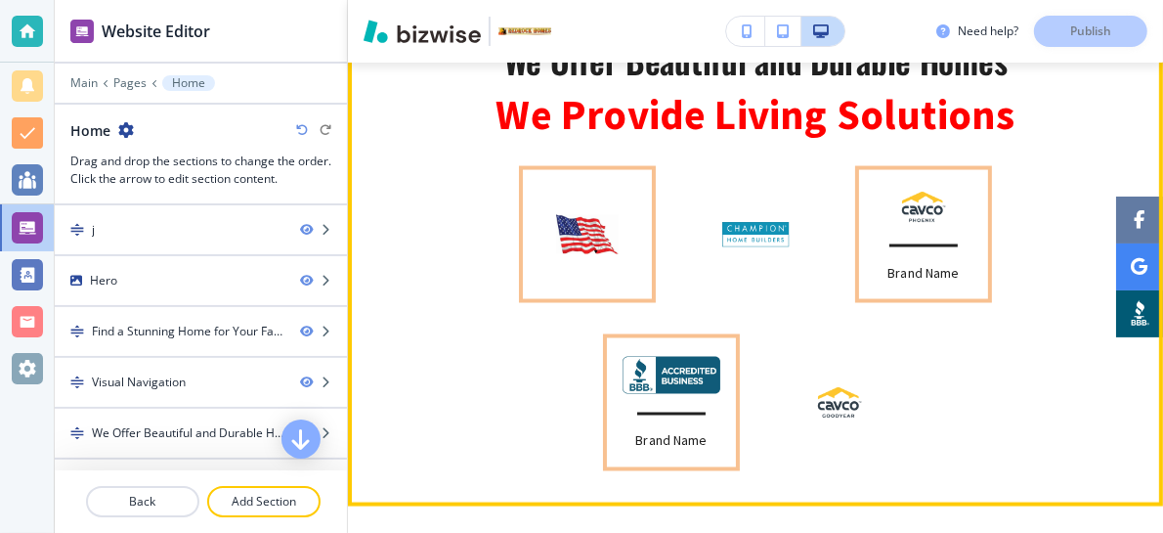
click at [887, 274] on p "Brand Name" at bounding box center [922, 273] width 71 height 21
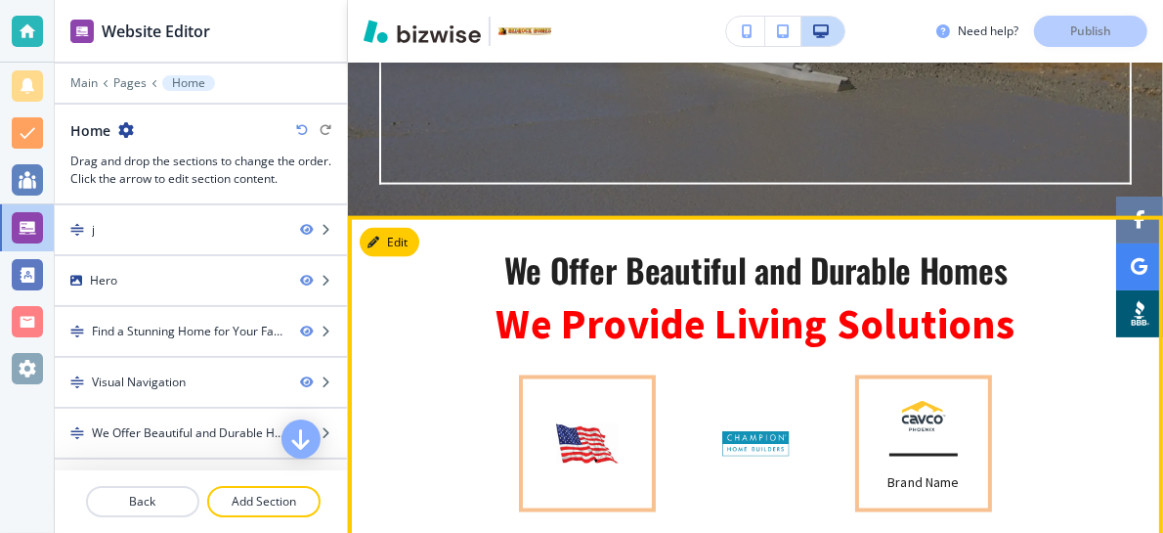
scroll to position [1824, 0]
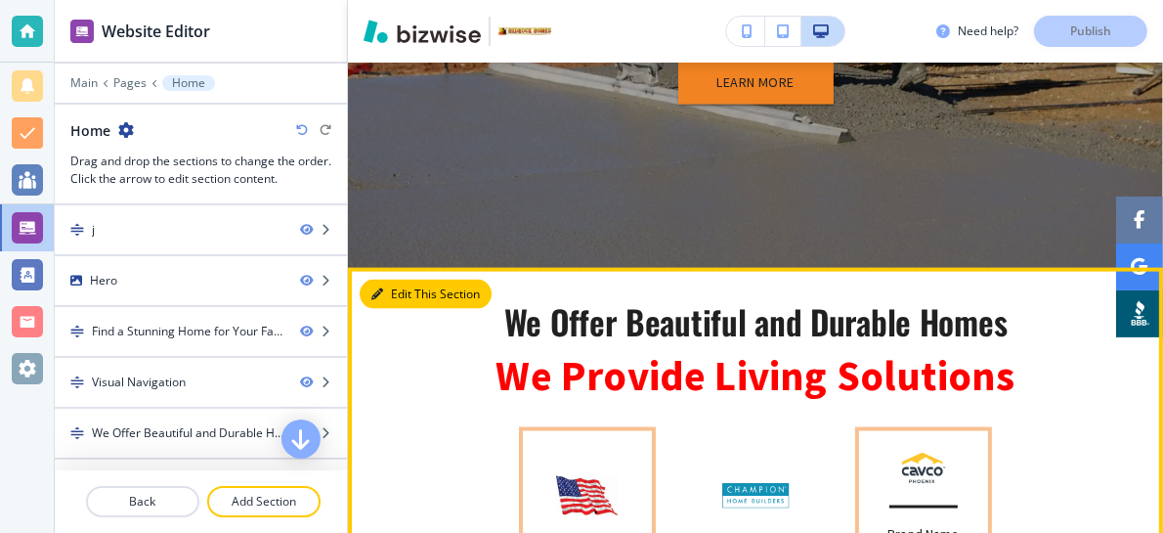
click at [395, 293] on button "Edit This Section" at bounding box center [426, 294] width 132 height 29
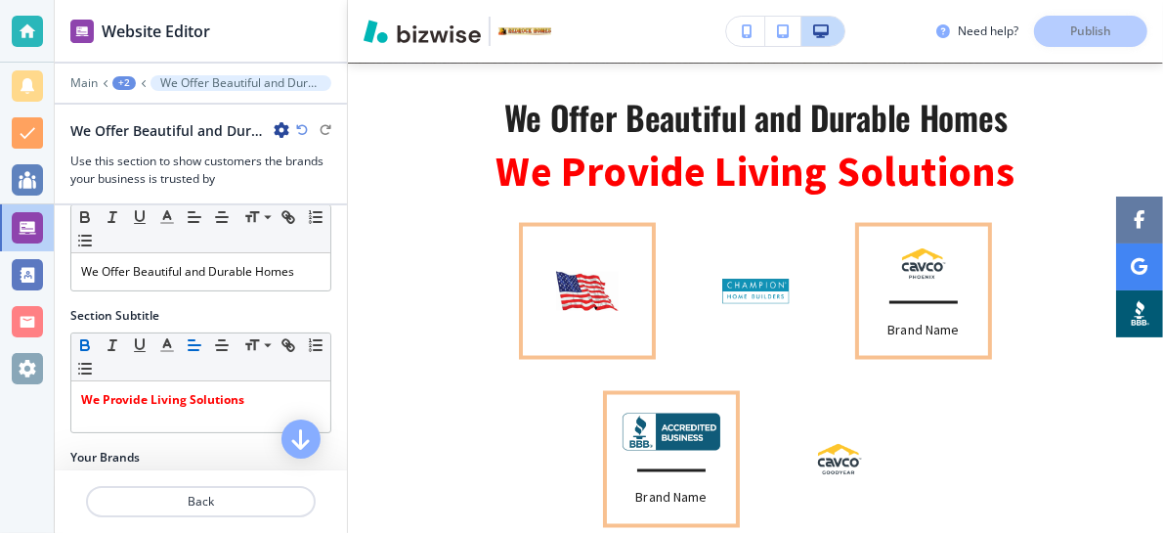
scroll to position [0, 0]
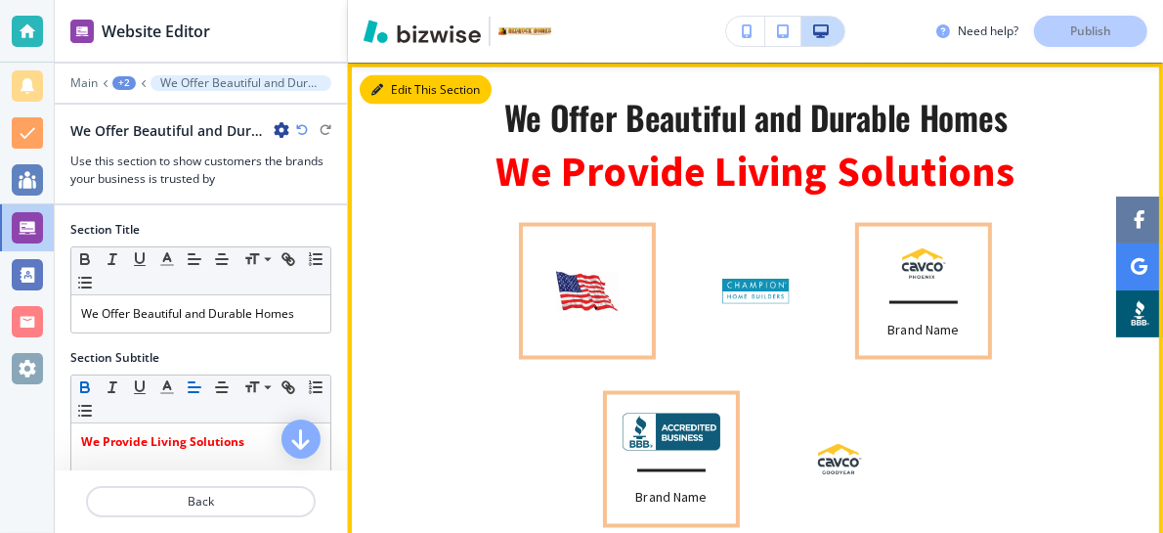
click at [386, 89] on button "Edit This Section" at bounding box center [426, 89] width 132 height 29
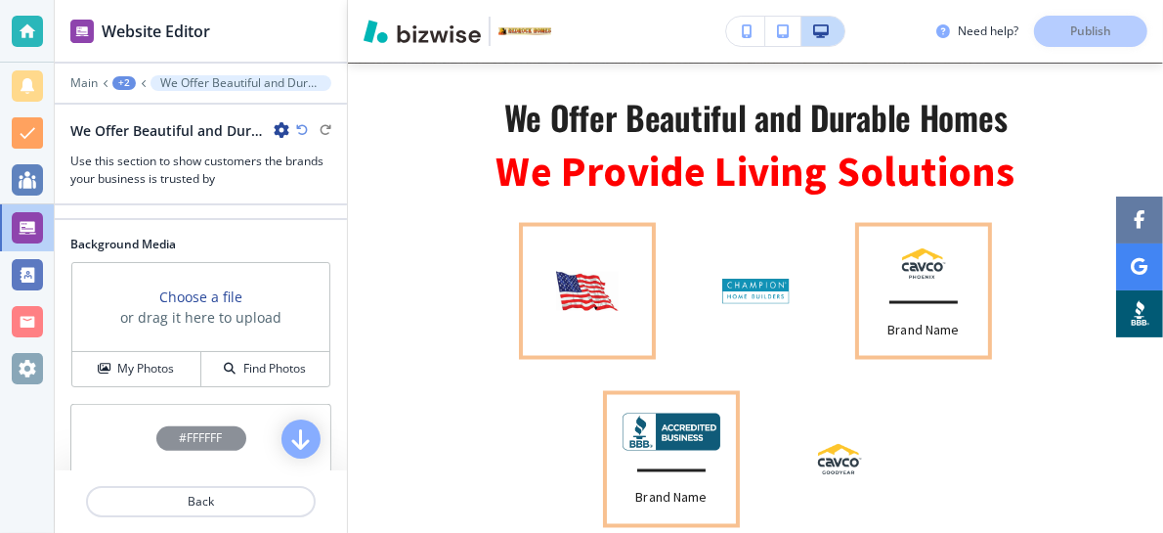
scroll to position [651, 0]
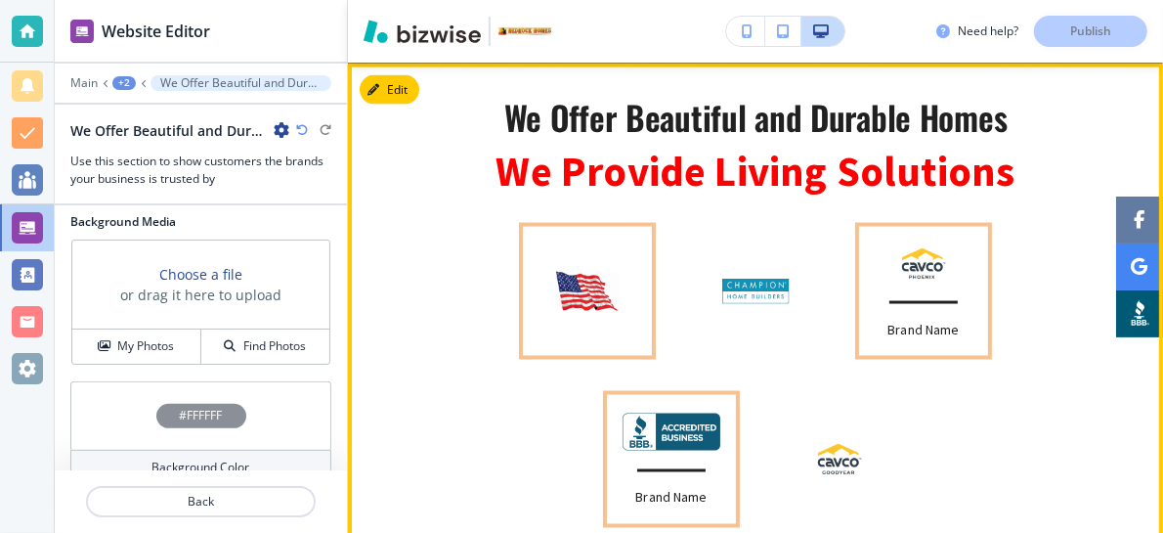
click at [825, 460] on img at bounding box center [839, 459] width 59 height 39
click at [823, 457] on img at bounding box center [839, 459] width 59 height 39
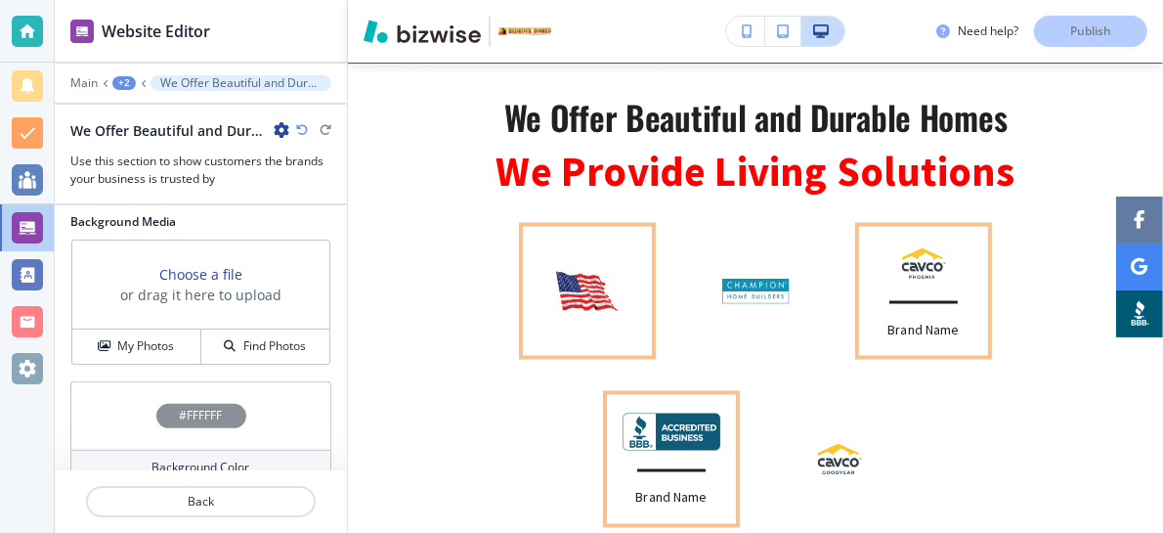
click at [912, 269] on img at bounding box center [923, 263] width 59 height 39
click at [916, 267] on img at bounding box center [923, 263] width 59 height 39
click at [916, 266] on img at bounding box center [923, 263] width 59 height 39
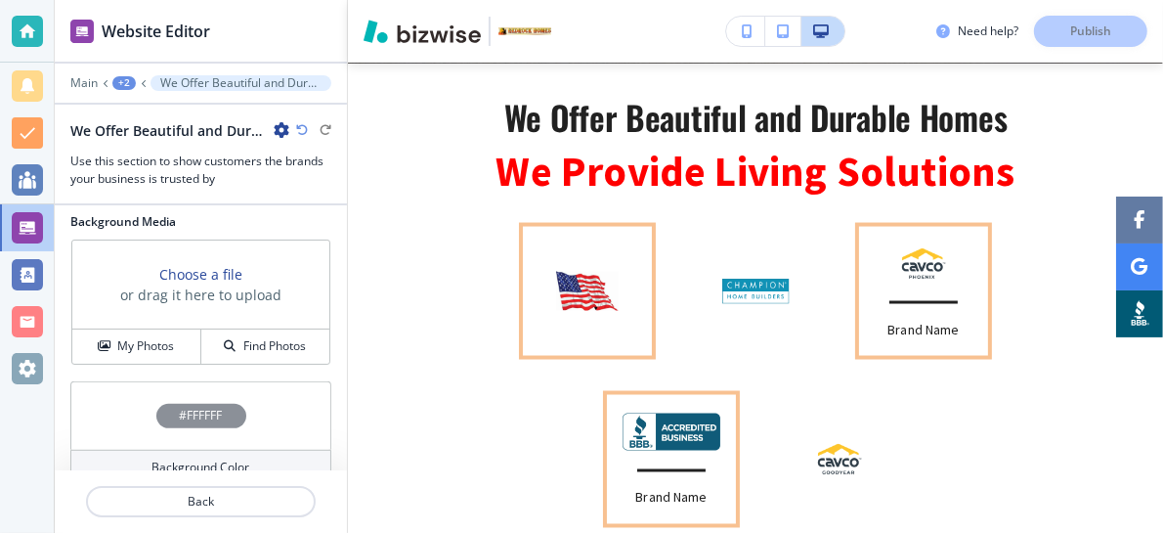
click at [902, 328] on p "Brand Name" at bounding box center [922, 330] width 71 height 21
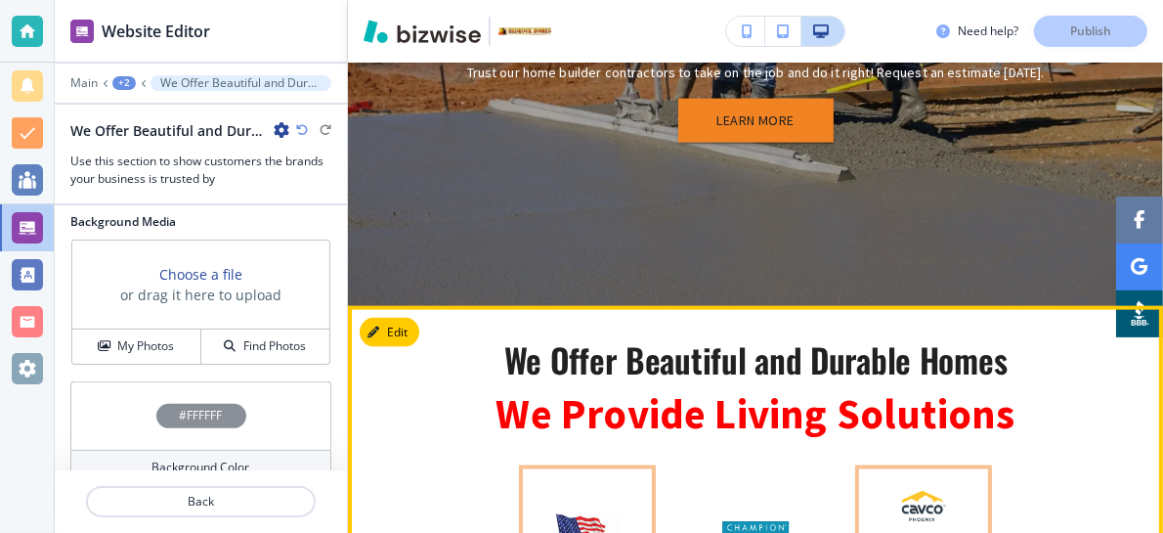
scroll to position [1768, 0]
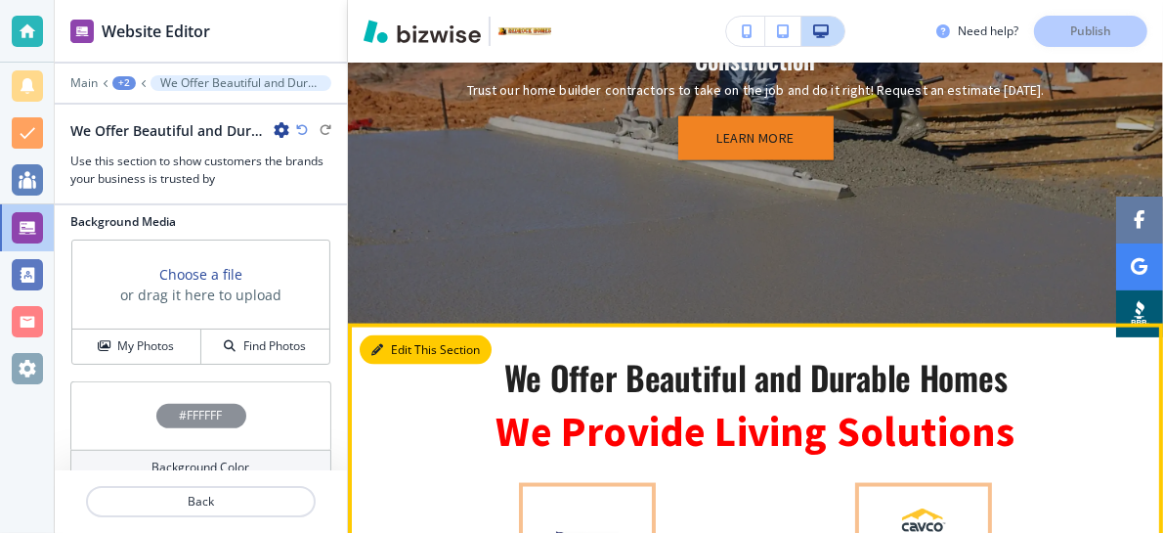
click at [397, 342] on button "Edit This Section" at bounding box center [426, 349] width 132 height 29
click at [395, 348] on button "Edit This Section" at bounding box center [426, 349] width 132 height 29
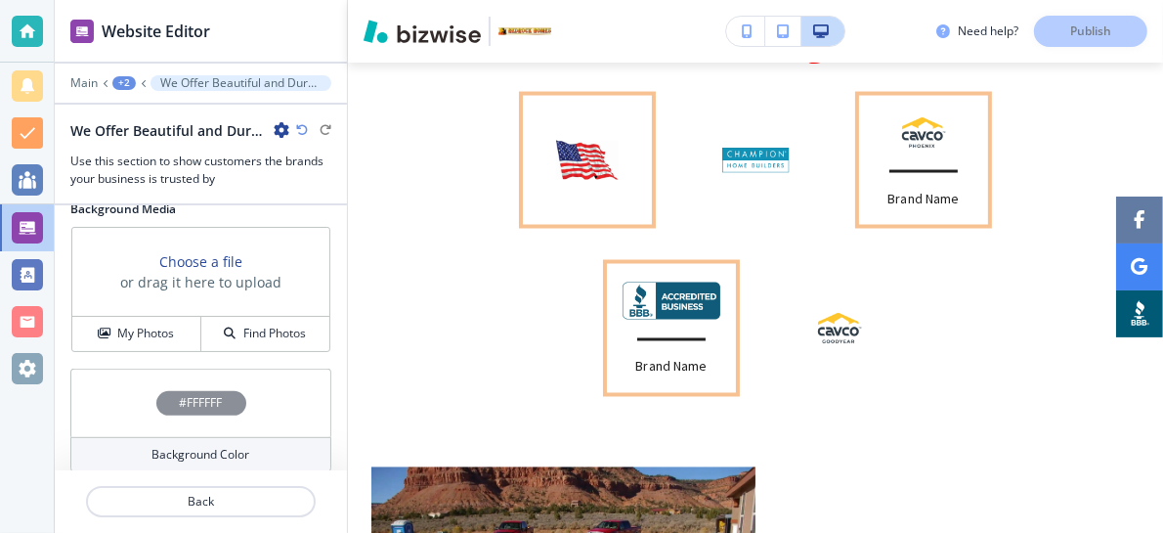
scroll to position [669, 0]
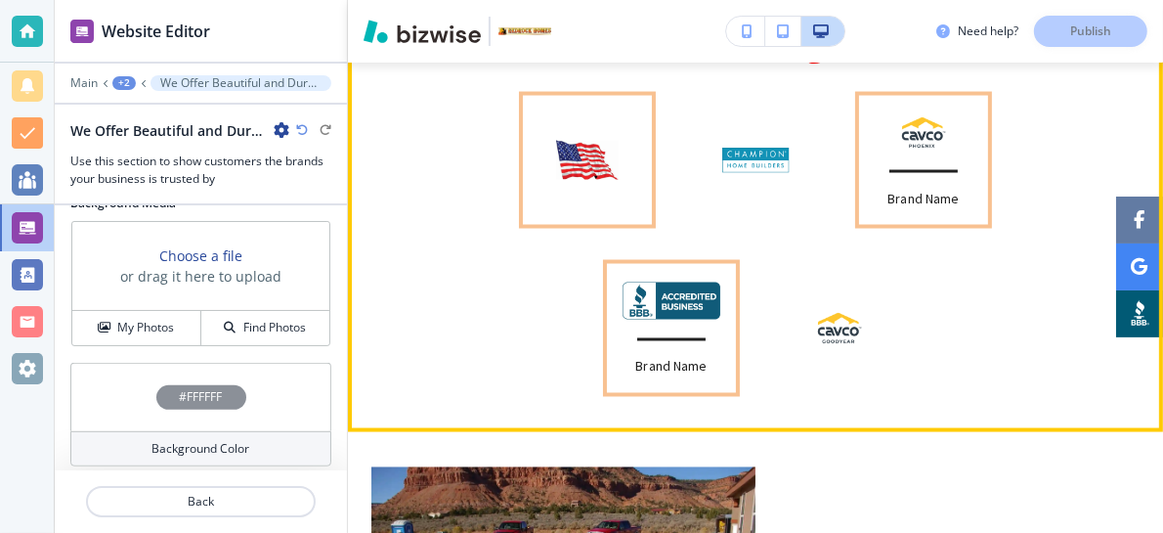
click at [896, 219] on div "Brand Name" at bounding box center [923, 160] width 137 height 137
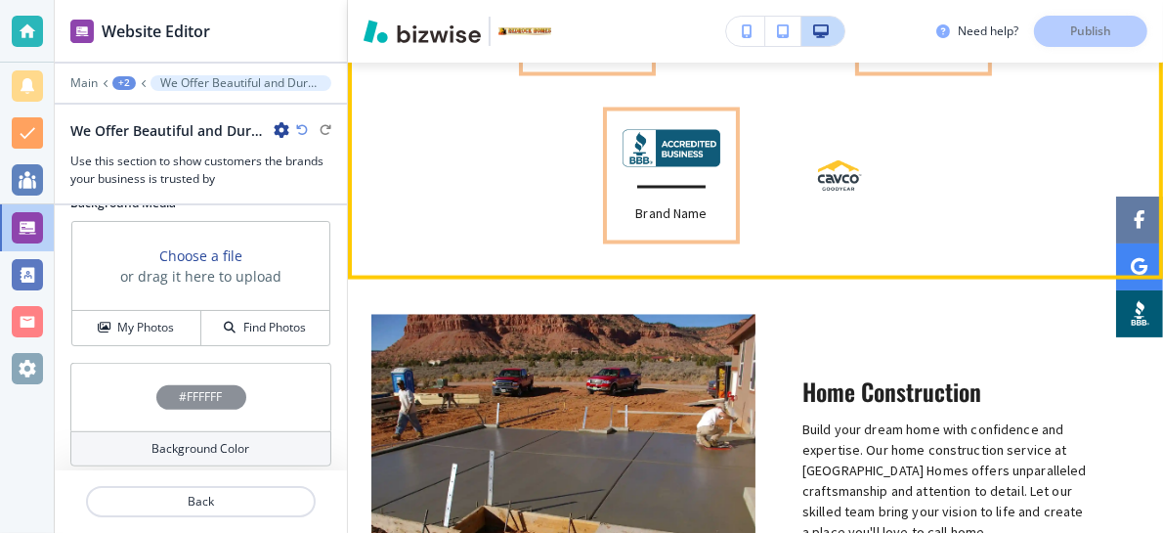
scroll to position [2289, 0]
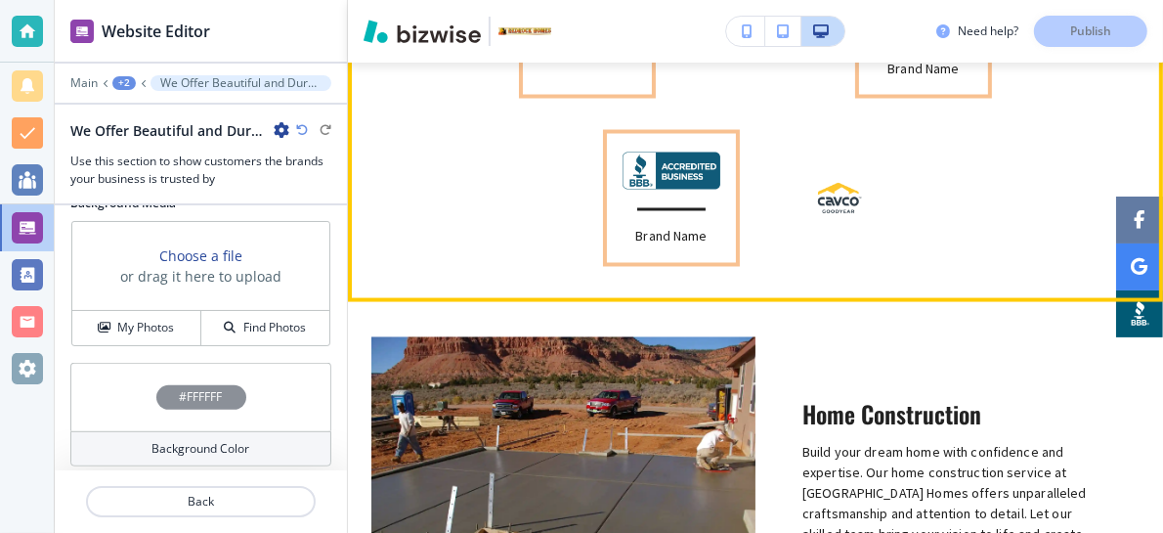
click at [829, 202] on img at bounding box center [839, 198] width 59 height 39
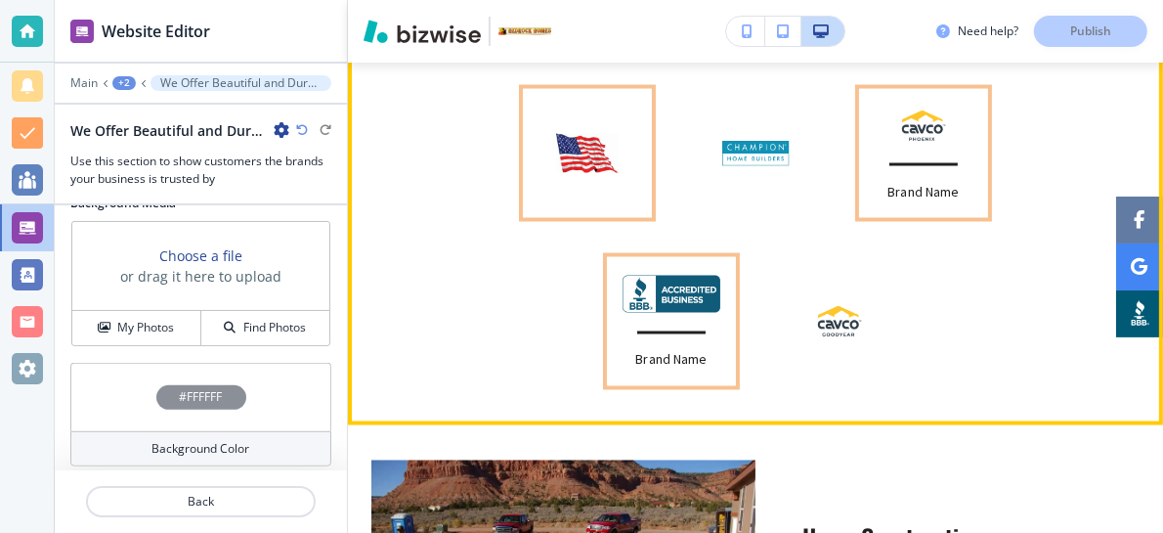
scroll to position [2028, 0]
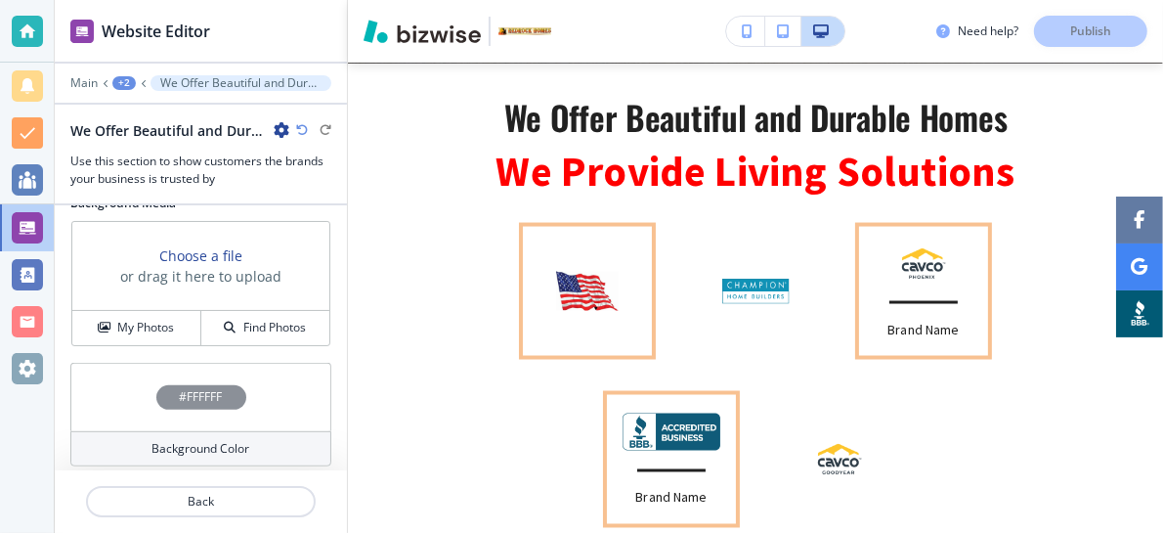
click at [911, 265] on img at bounding box center [923, 263] width 59 height 39
click at [910, 265] on img at bounding box center [923, 263] width 59 height 39
click at [900, 333] on p "Brand Name" at bounding box center [922, 330] width 71 height 21
click at [739, 285] on img at bounding box center [755, 291] width 78 height 39
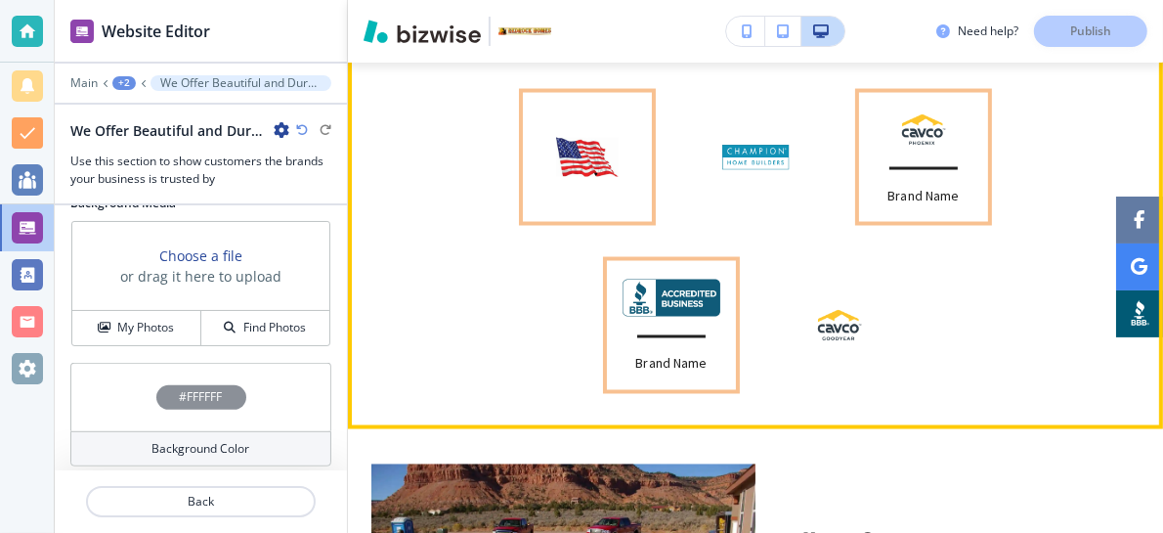
scroll to position [2159, 0]
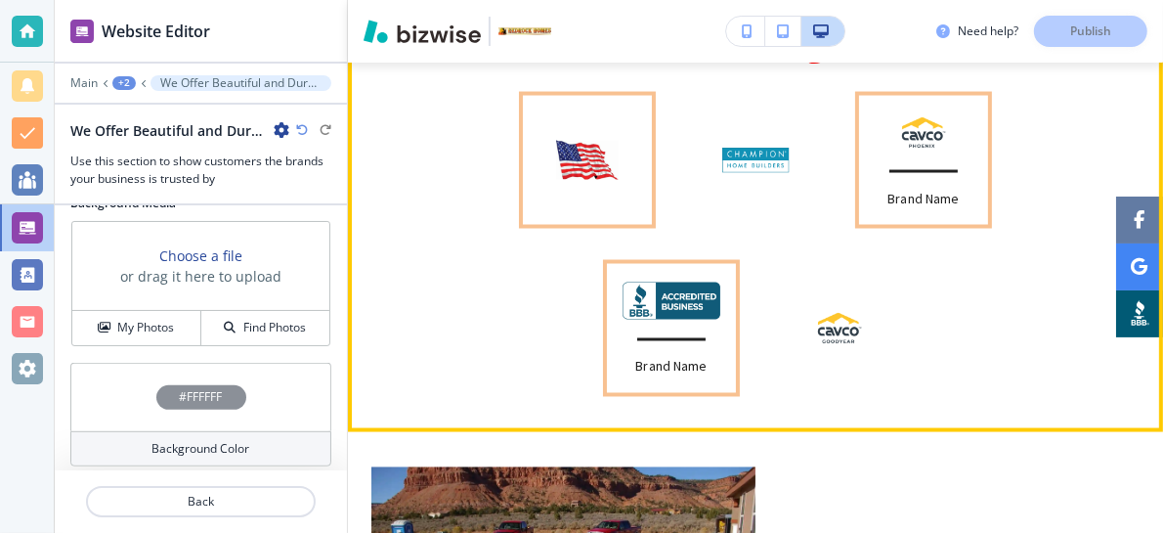
click at [649, 364] on p "Brand Name" at bounding box center [670, 367] width 71 height 21
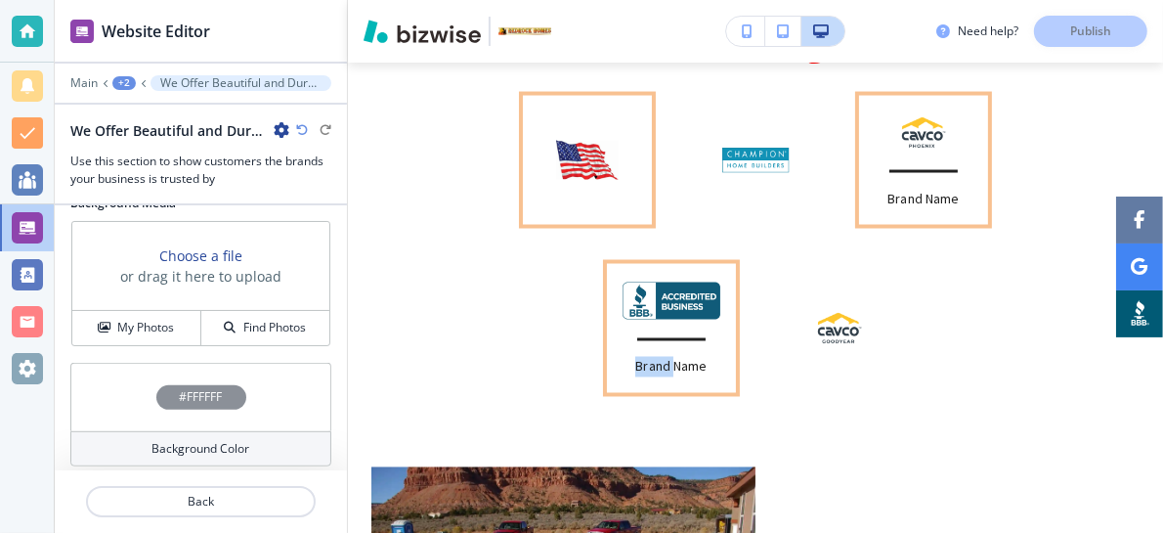
click at [649, 364] on p "Brand Name" at bounding box center [670, 367] width 71 height 21
click at [651, 304] on img at bounding box center [672, 300] width 98 height 37
click at [499, 269] on div "Brand Name Brand Name" at bounding box center [755, 229] width 768 height 336
click at [566, 162] on img at bounding box center [588, 160] width 64 height 39
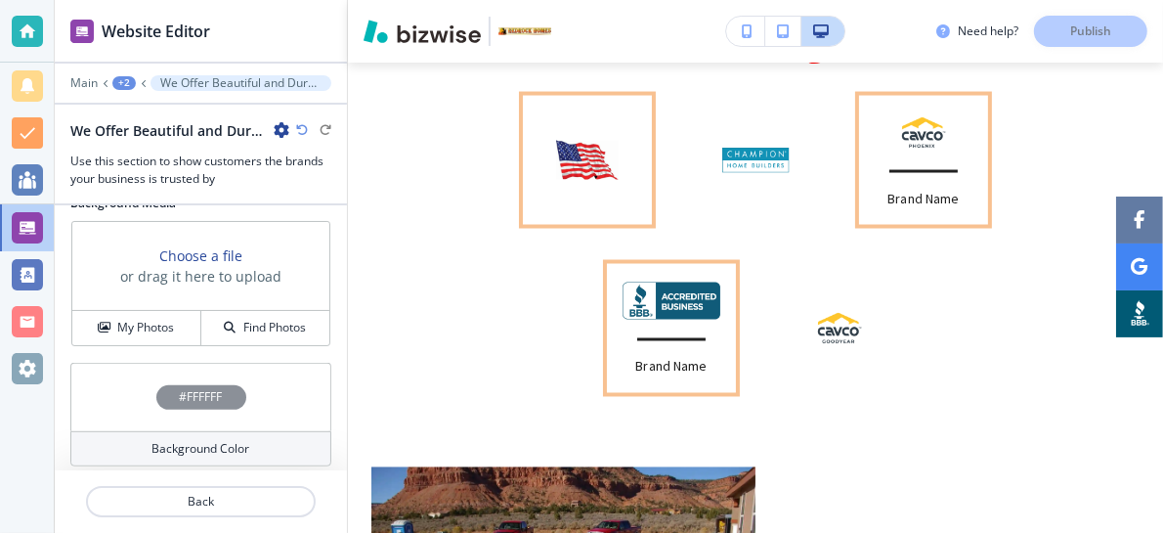
click at [910, 144] on img at bounding box center [923, 132] width 59 height 39
click at [902, 199] on p "Brand Name" at bounding box center [922, 199] width 71 height 21
click at [751, 162] on img at bounding box center [755, 160] width 78 height 39
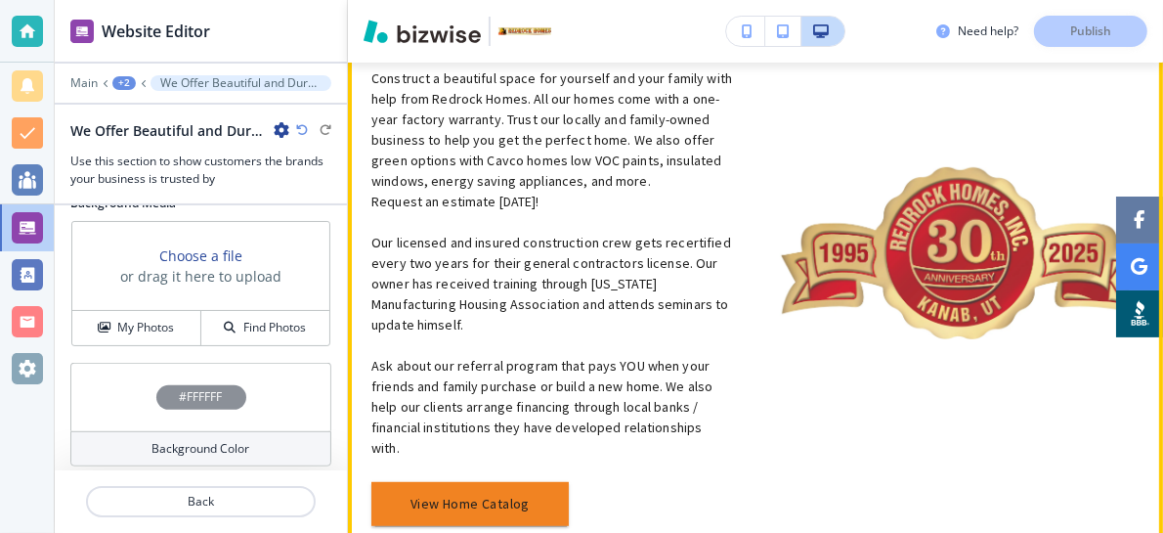
scroll to position [0, 0]
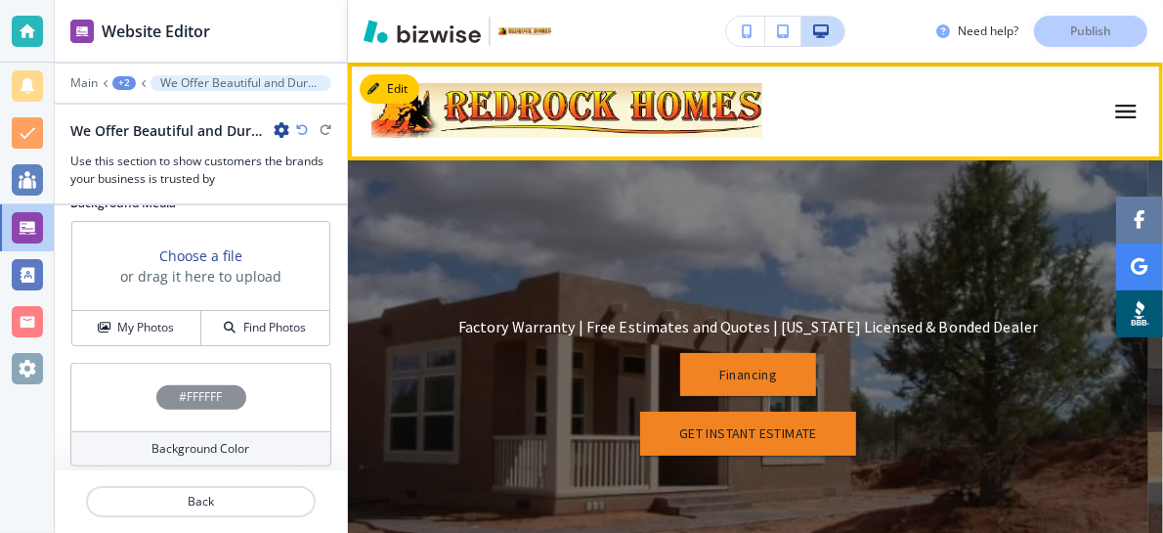
click at [1112, 108] on icon "button" at bounding box center [1125, 111] width 27 height 27
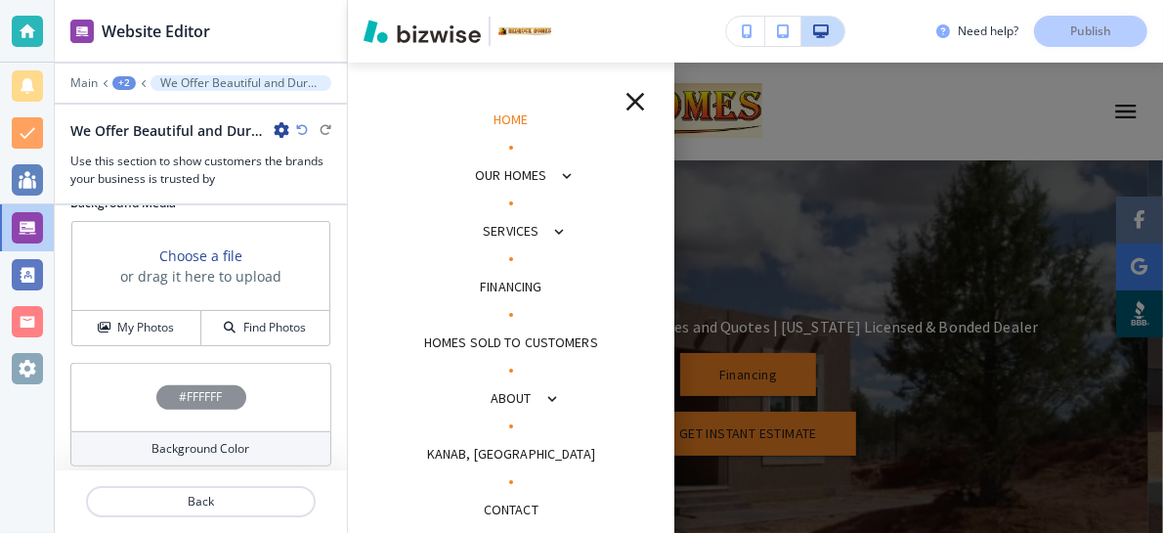
click at [522, 177] on p "Our Homes" at bounding box center [510, 175] width 71 height 21
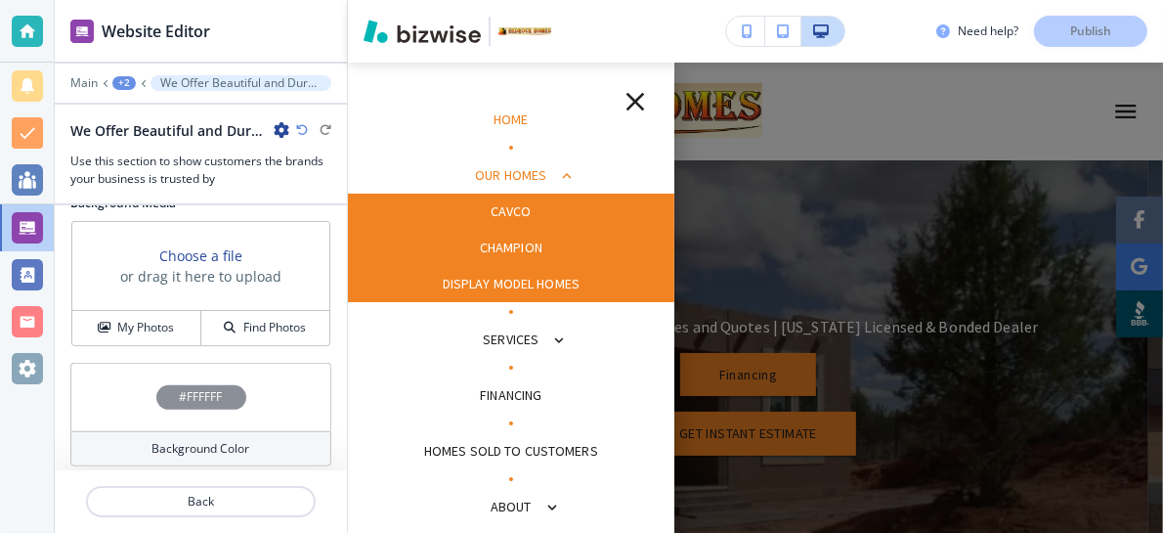
click at [482, 281] on p "Display model Homes" at bounding box center [512, 284] width 138 height 21
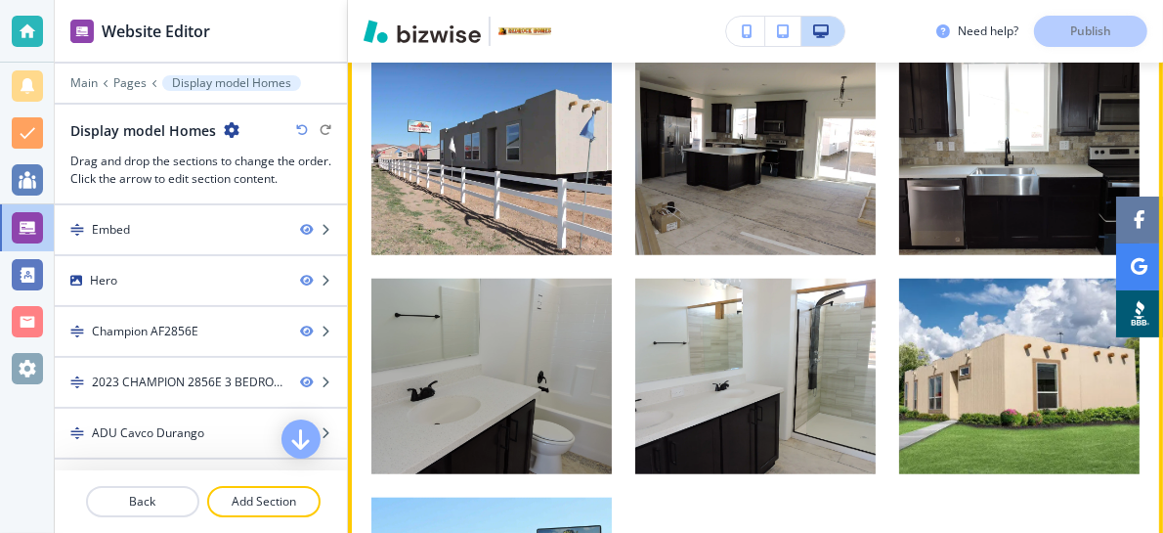
scroll to position [5603, 0]
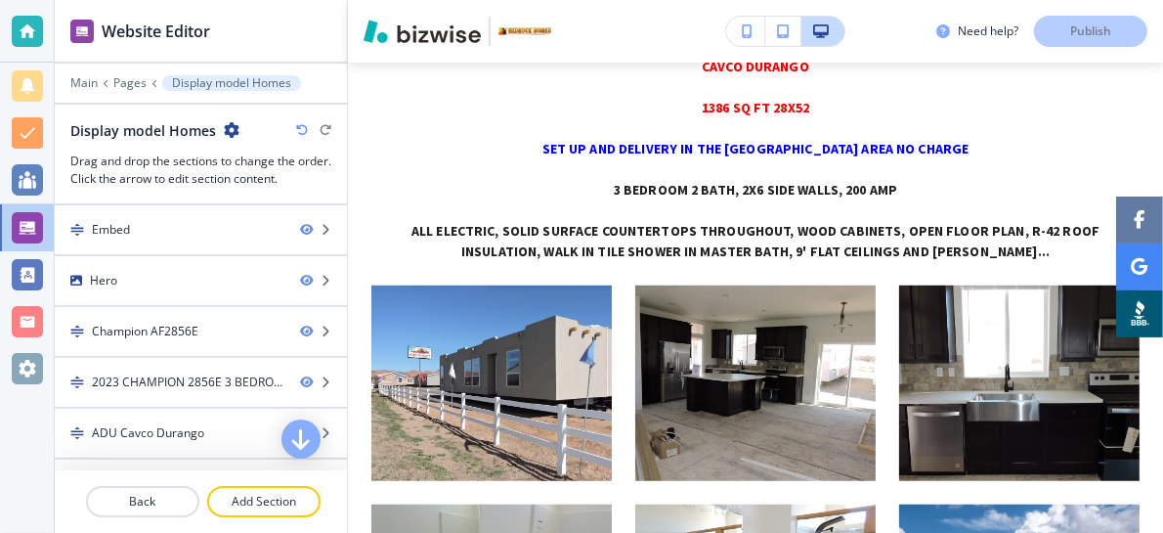
click at [1089, 29] on div "Need help? Publish" at bounding box center [1049, 31] width 227 height 31
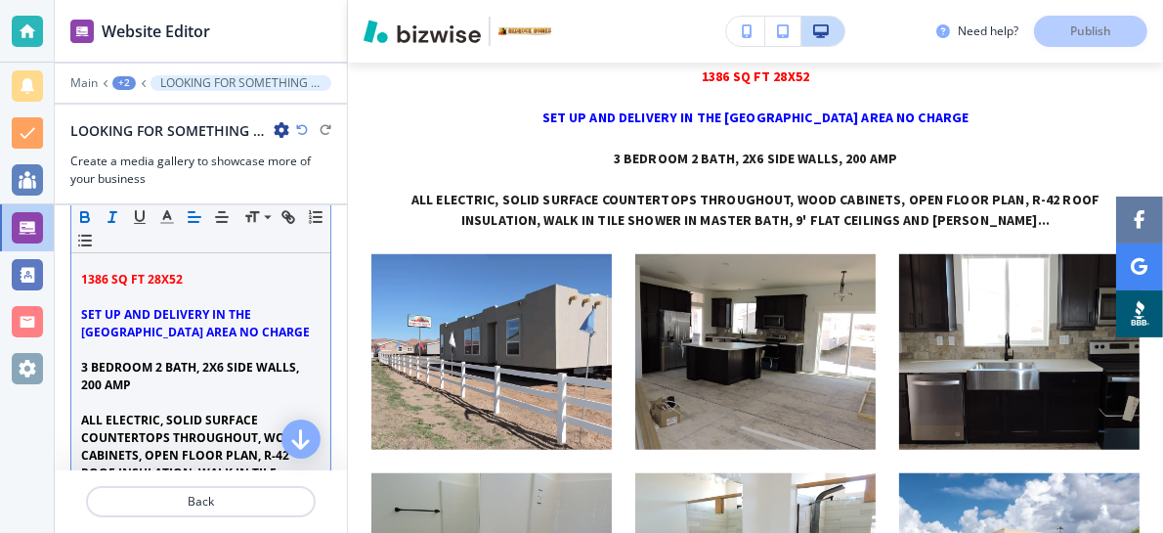
scroll to position [130, 0]
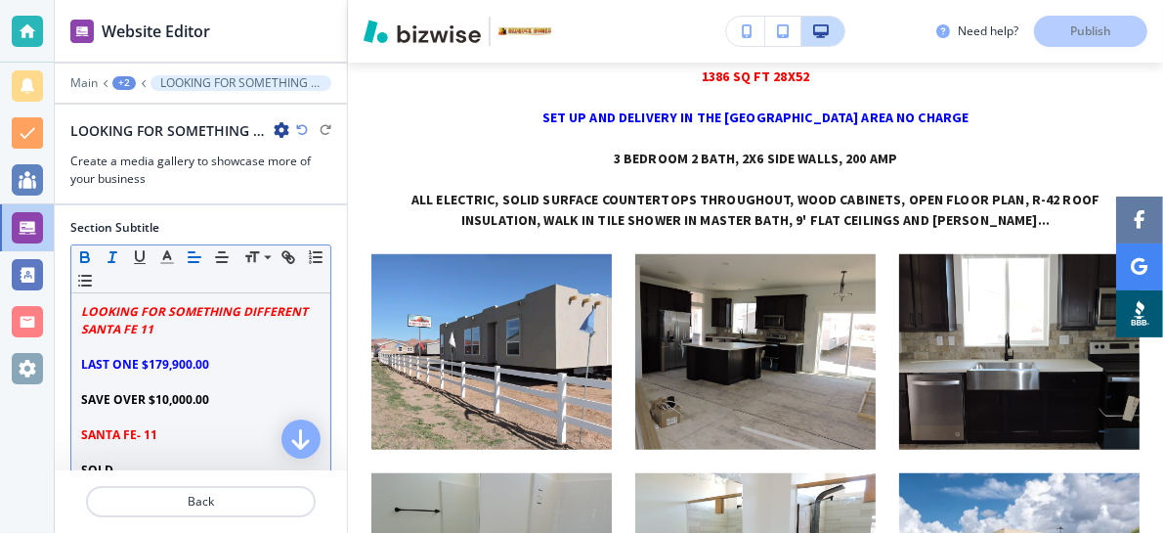
click at [77, 457] on div "LOOKING FOR SOMETHING DIFFERENT SANTA FE 11 LAST ONE $179,900.00 SAVE OVER $10,…" at bounding box center [200, 540] width 259 height 495
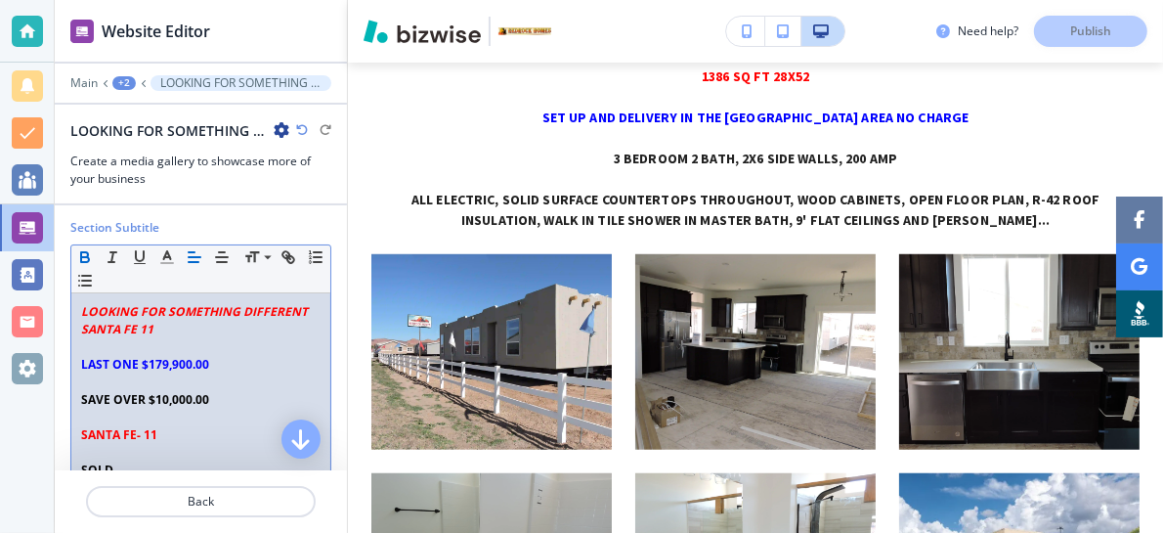
click at [184, 451] on p at bounding box center [200, 453] width 239 height 18
click at [135, 461] on p "SOLD" at bounding box center [200, 470] width 239 height 18
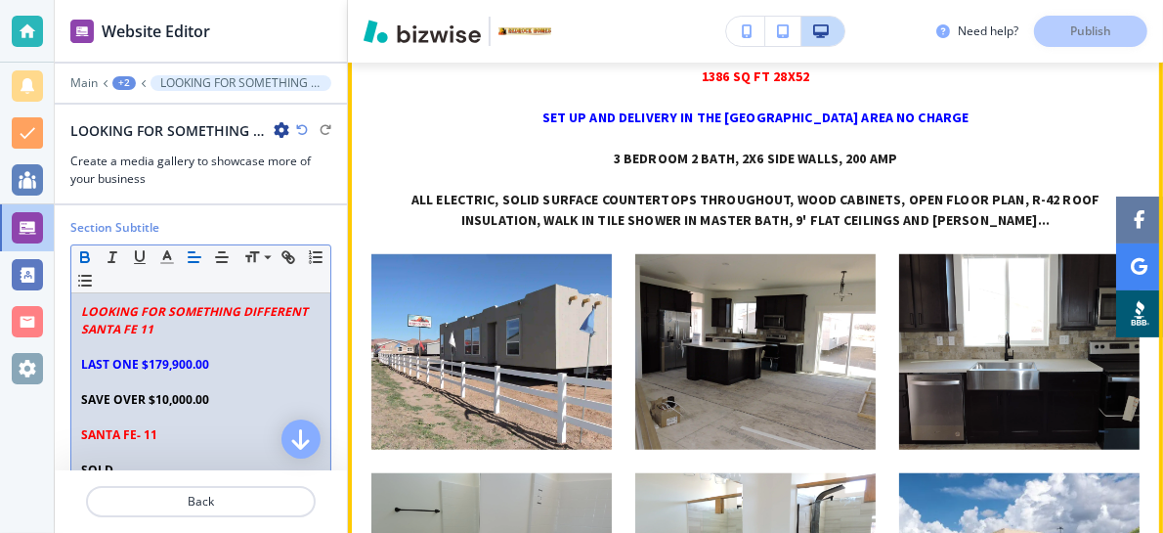
scroll to position [133, 0]
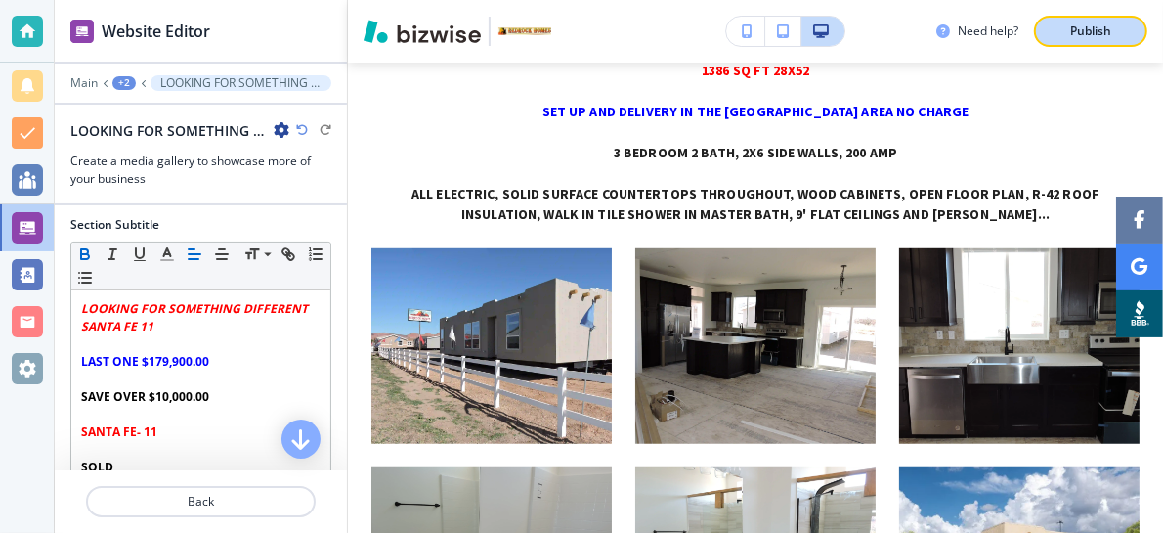
click at [1079, 28] on p "Publish" at bounding box center [1090, 31] width 41 height 18
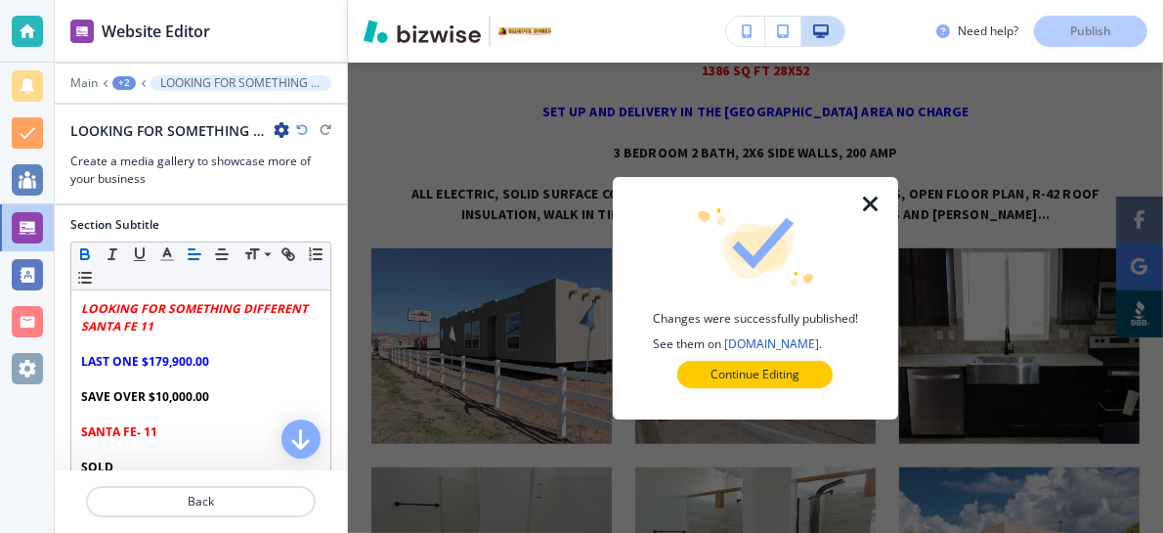
click at [868, 200] on icon "button" at bounding box center [870, 204] width 23 height 23
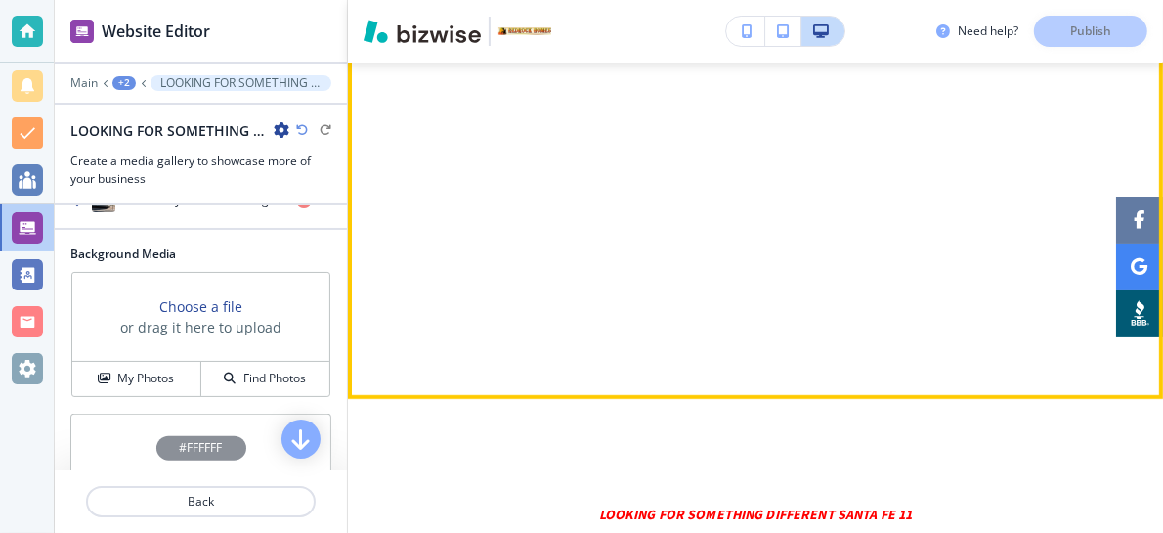
scroll to position [4943, 0]
